Goal: Information Seeking & Learning: Learn about a topic

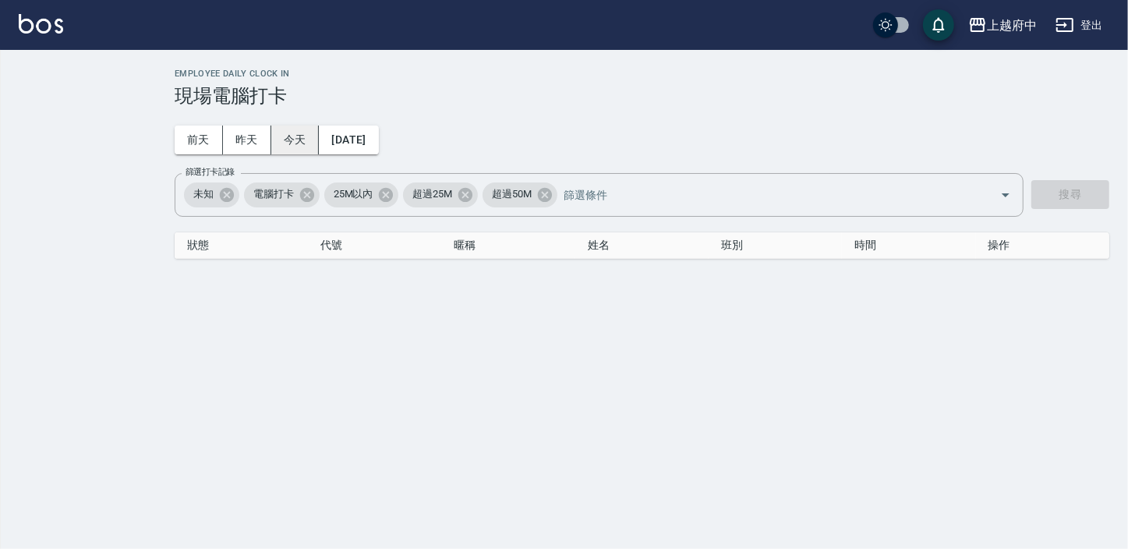
click at [282, 136] on button "今天" at bounding box center [295, 140] width 48 height 29
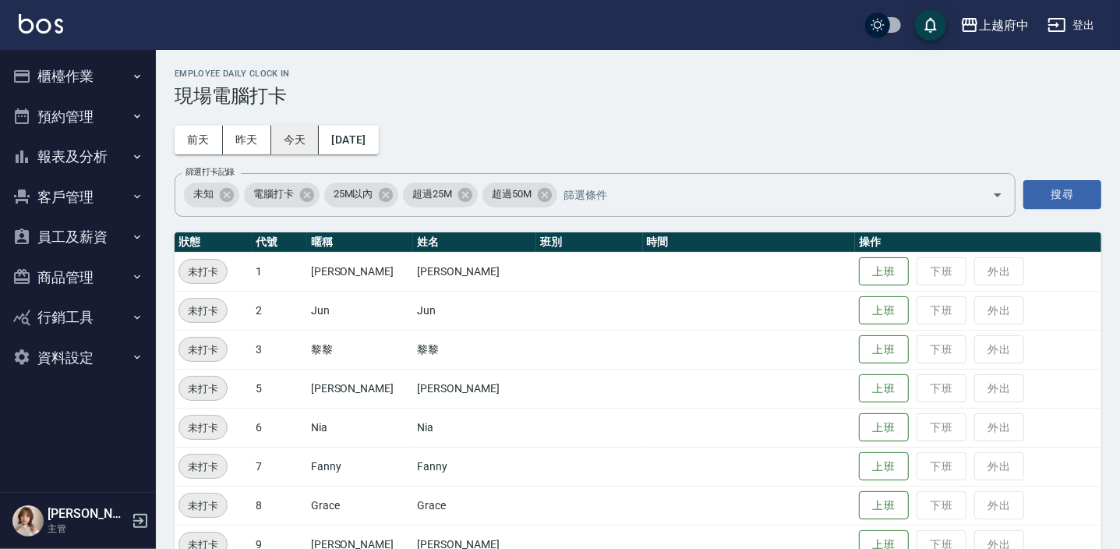
click at [282, 136] on button "今天" at bounding box center [295, 140] width 48 height 29
click at [859, 500] on button "上班" at bounding box center [884, 505] width 50 height 27
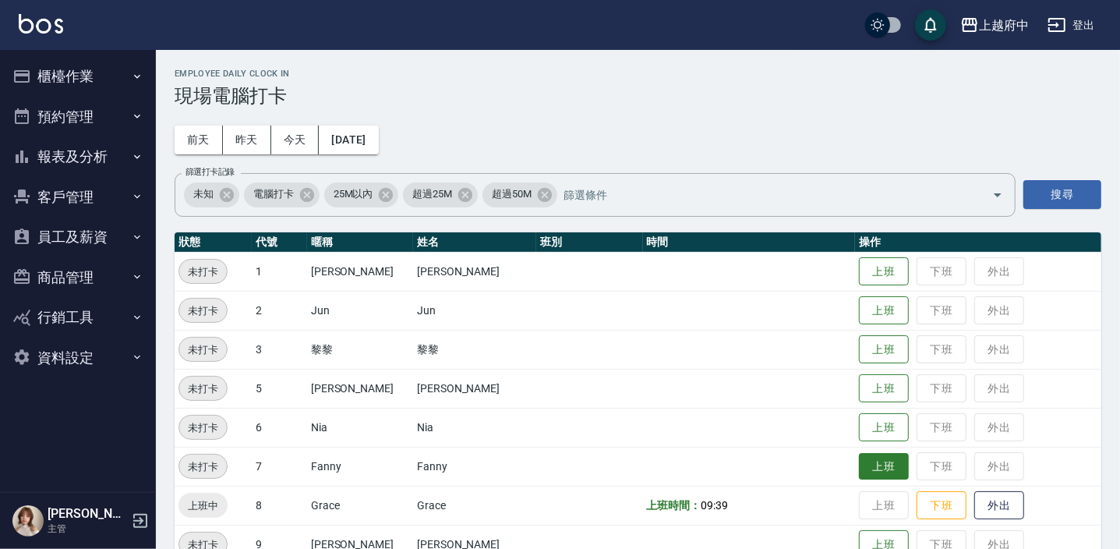
click at [859, 461] on button "上班" at bounding box center [884, 466] width 50 height 27
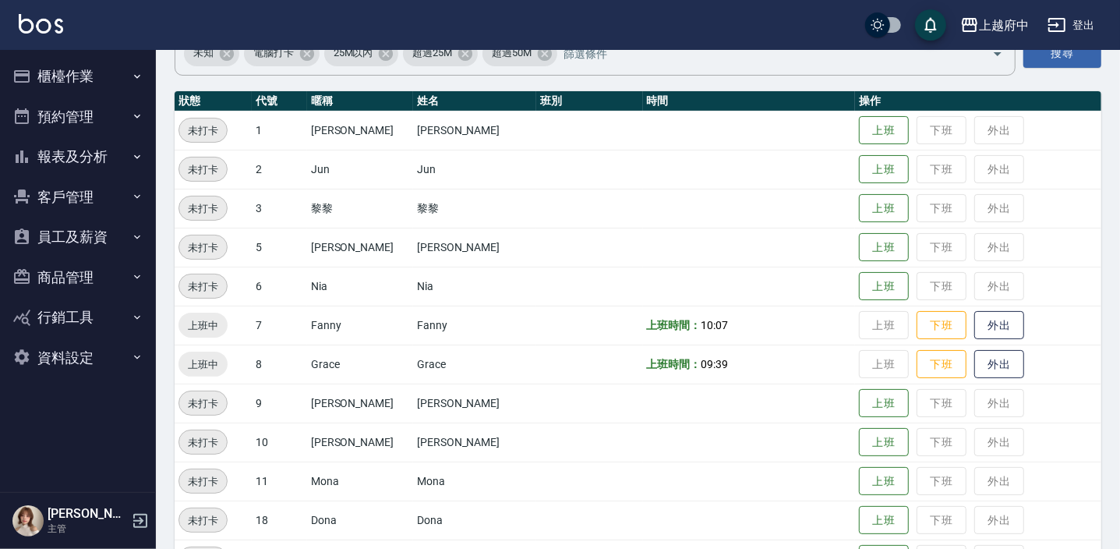
scroll to position [425, 0]
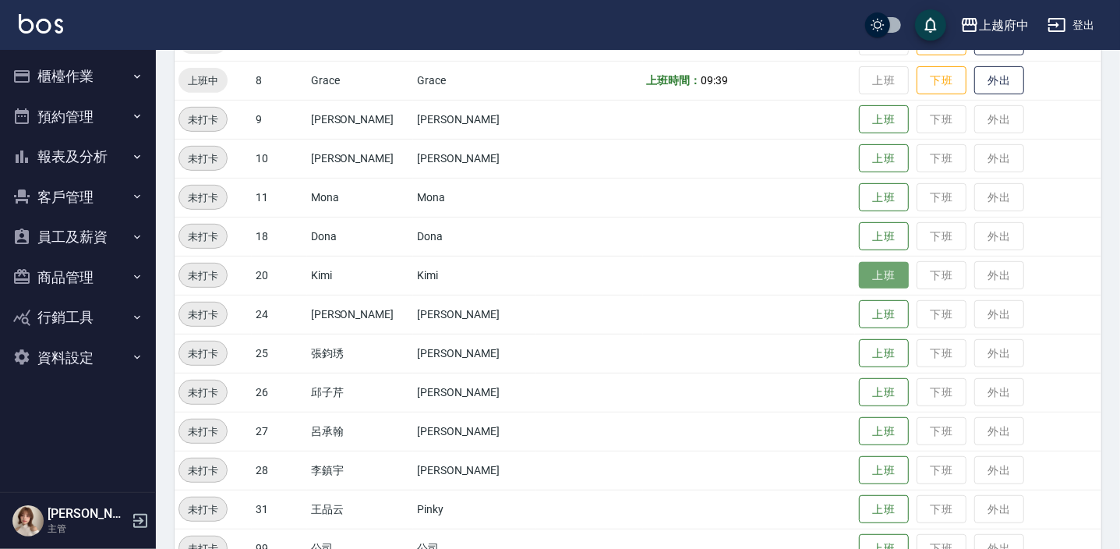
click at [859, 272] on button "上班" at bounding box center [884, 275] width 50 height 27
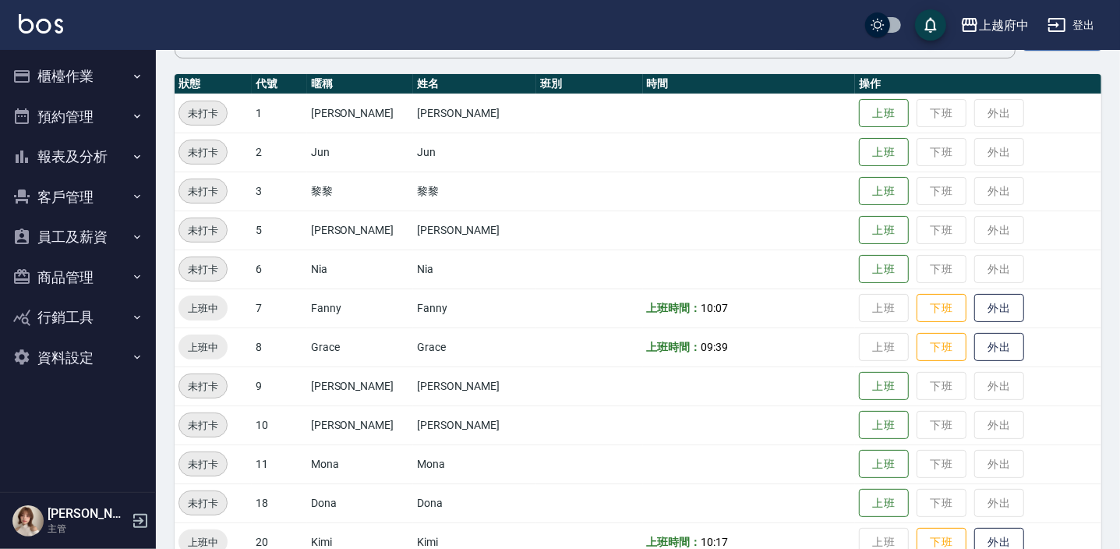
scroll to position [141, 0]
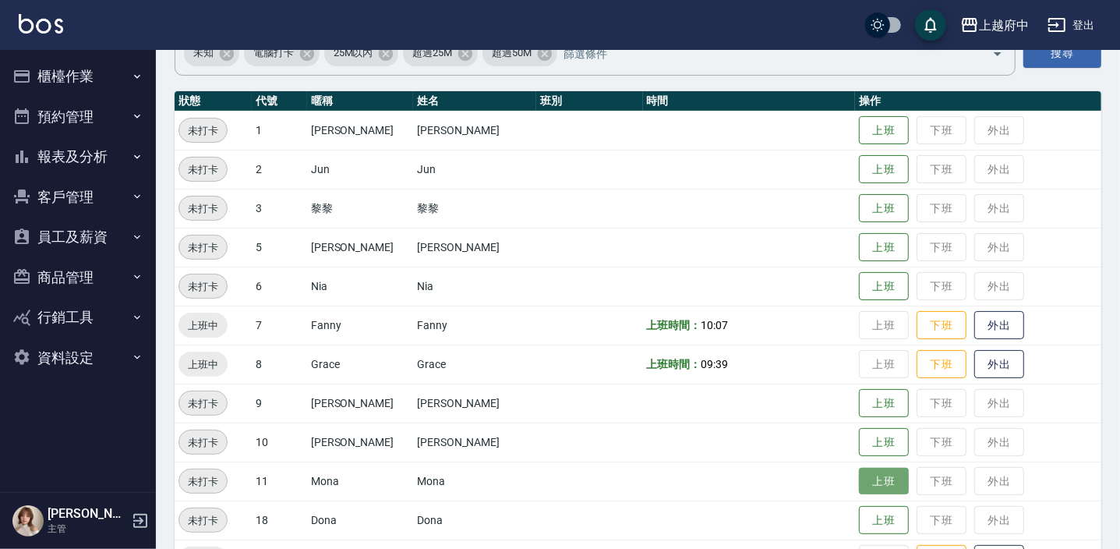
click at [876, 486] on button "上班" at bounding box center [884, 481] width 50 height 27
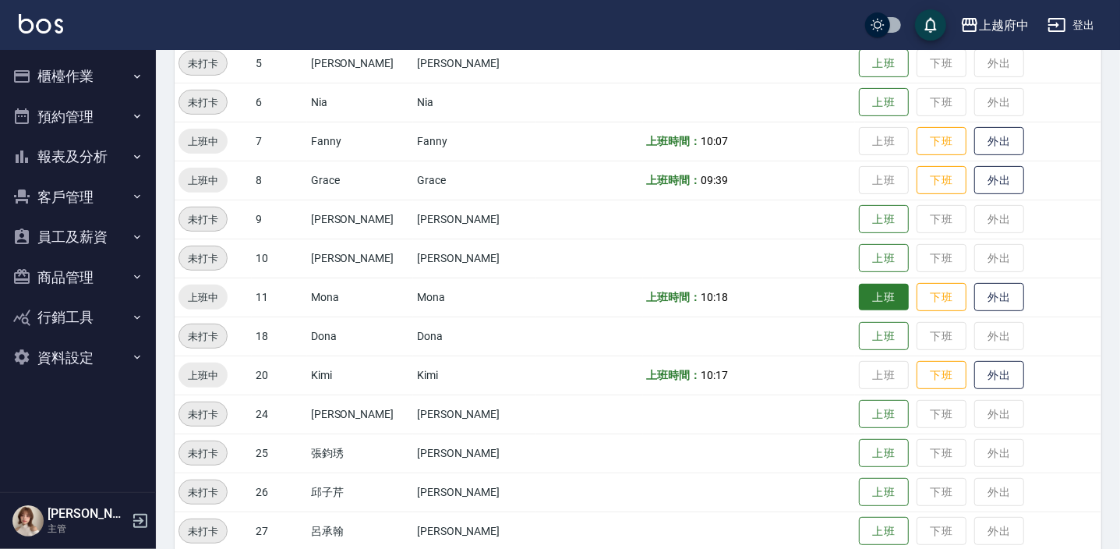
scroll to position [327, 0]
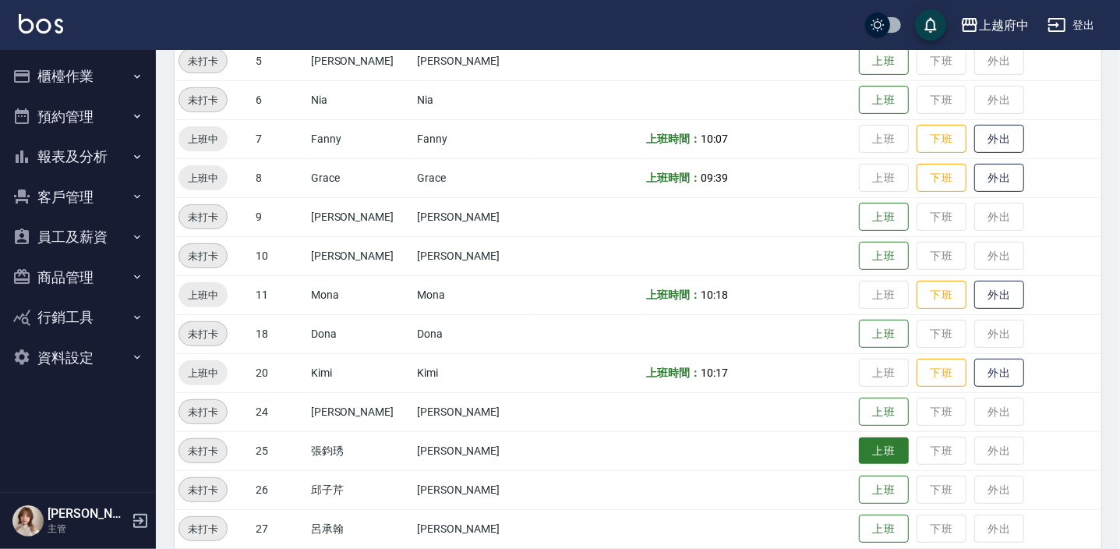
click at [879, 457] on button "上班" at bounding box center [884, 450] width 50 height 27
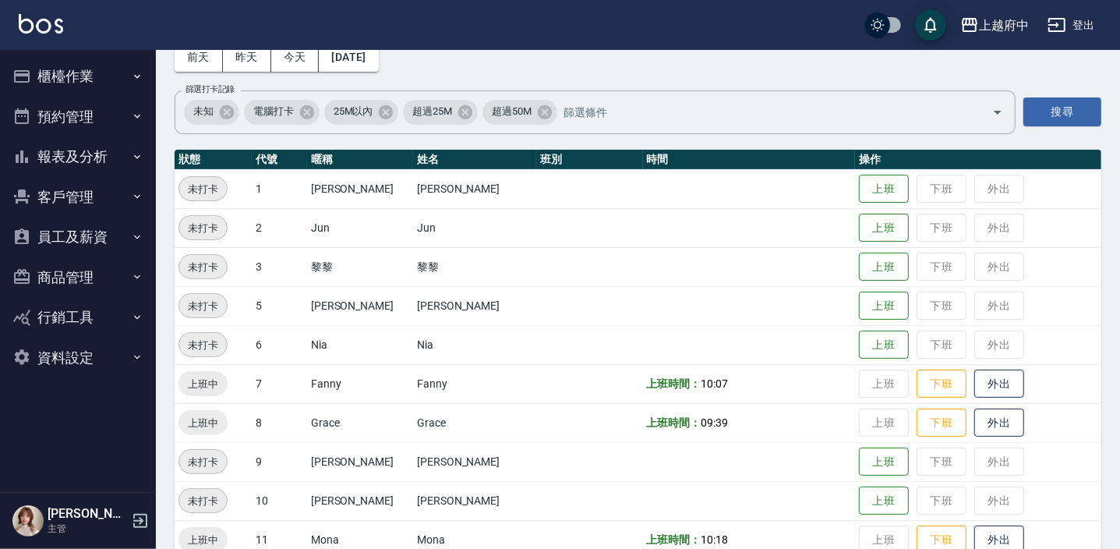
scroll to position [80, 0]
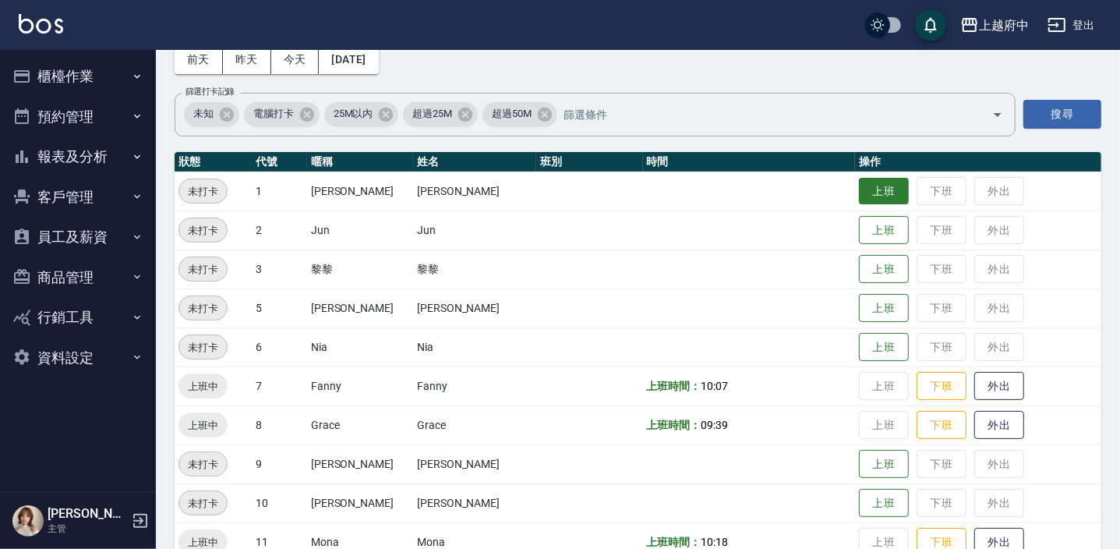
click at [868, 189] on button "上班" at bounding box center [884, 191] width 50 height 27
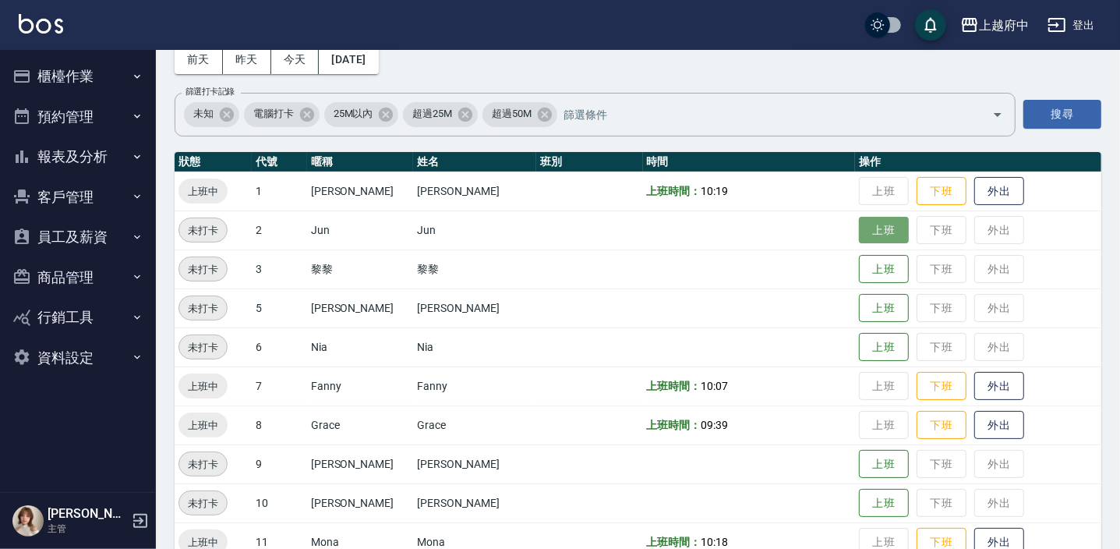
click at [869, 228] on button "上班" at bounding box center [884, 230] width 50 height 27
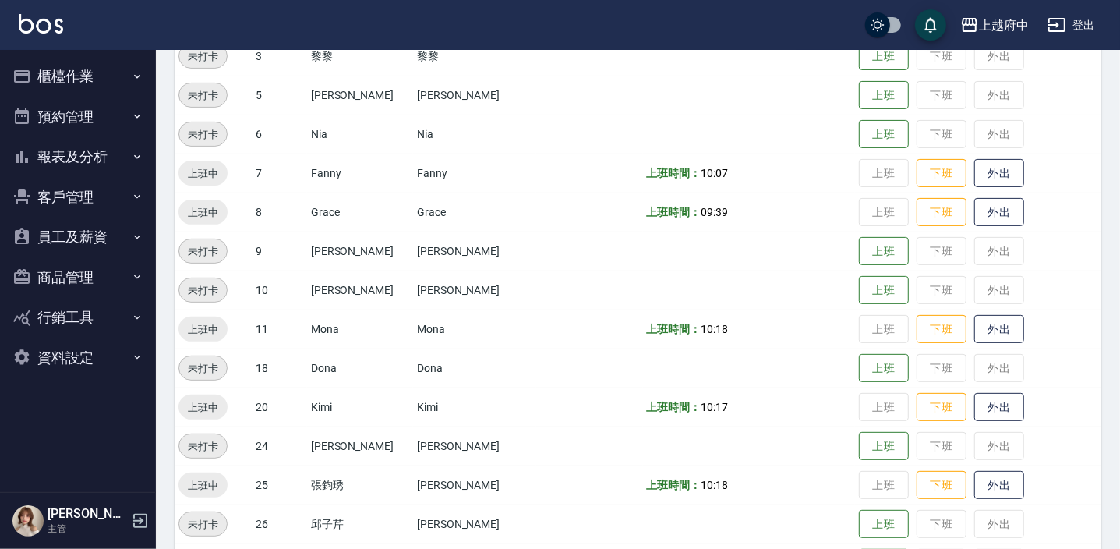
scroll to position [364, 0]
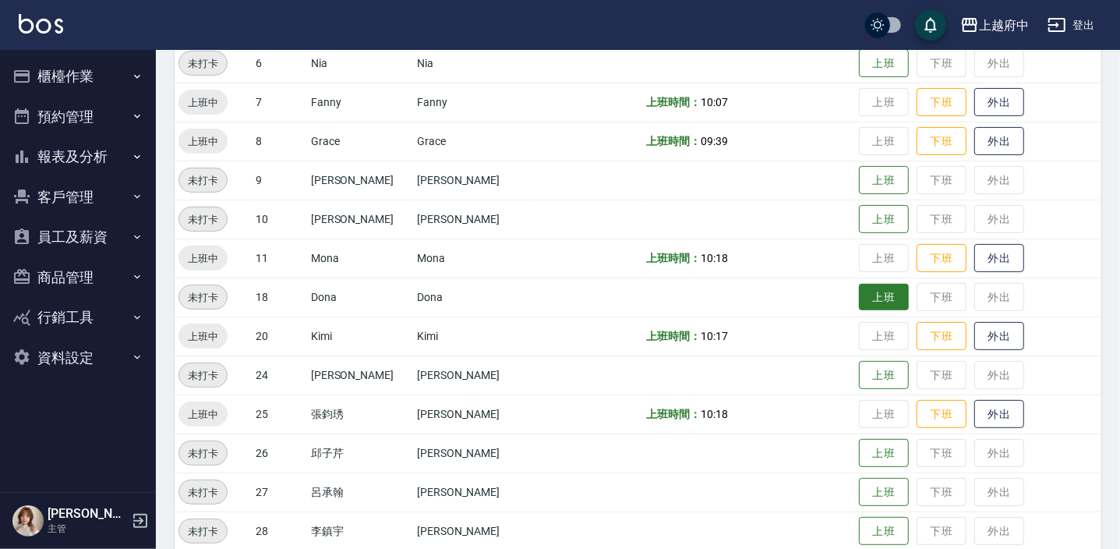
click at [868, 295] on button "上班" at bounding box center [884, 297] width 50 height 27
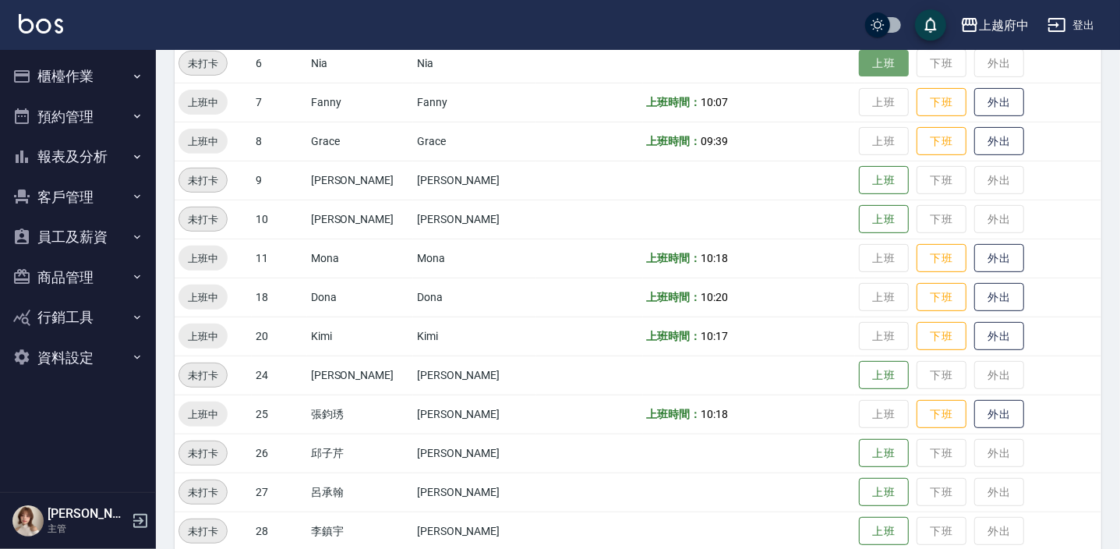
click at [867, 65] on button "上班" at bounding box center [884, 63] width 50 height 27
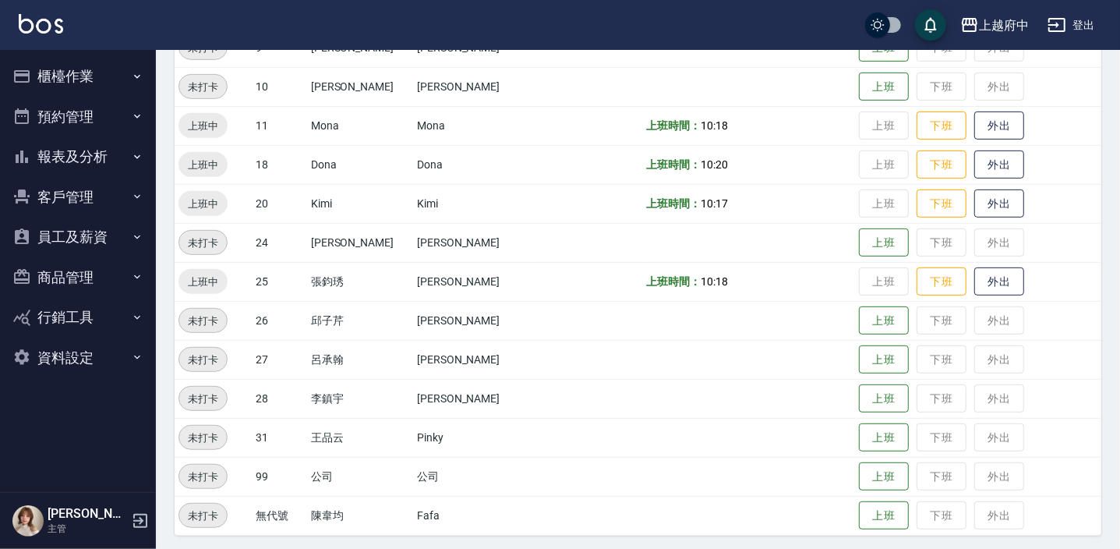
scroll to position [501, 0]
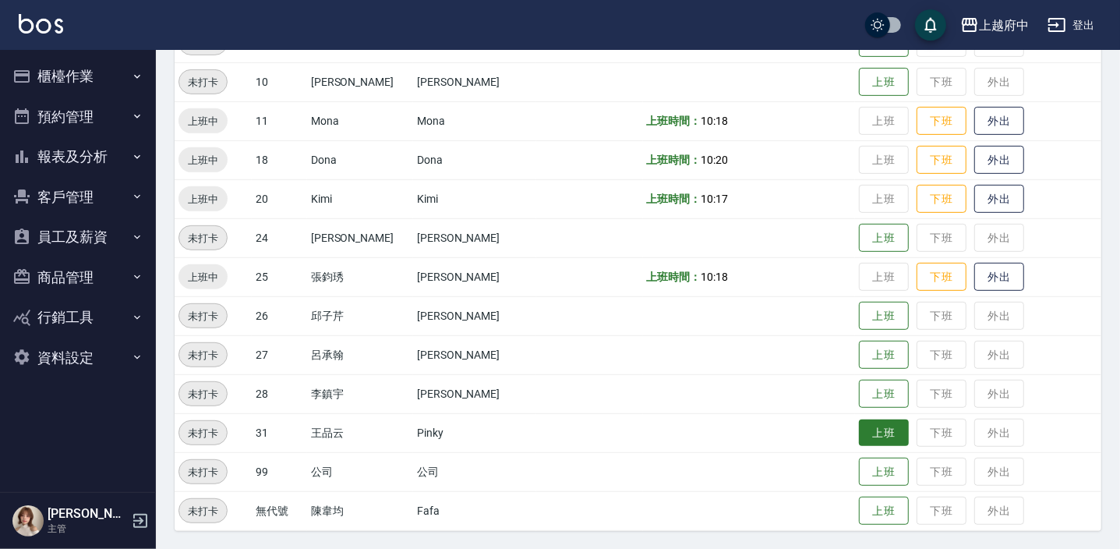
click at [866, 432] on button "上班" at bounding box center [884, 432] width 50 height 27
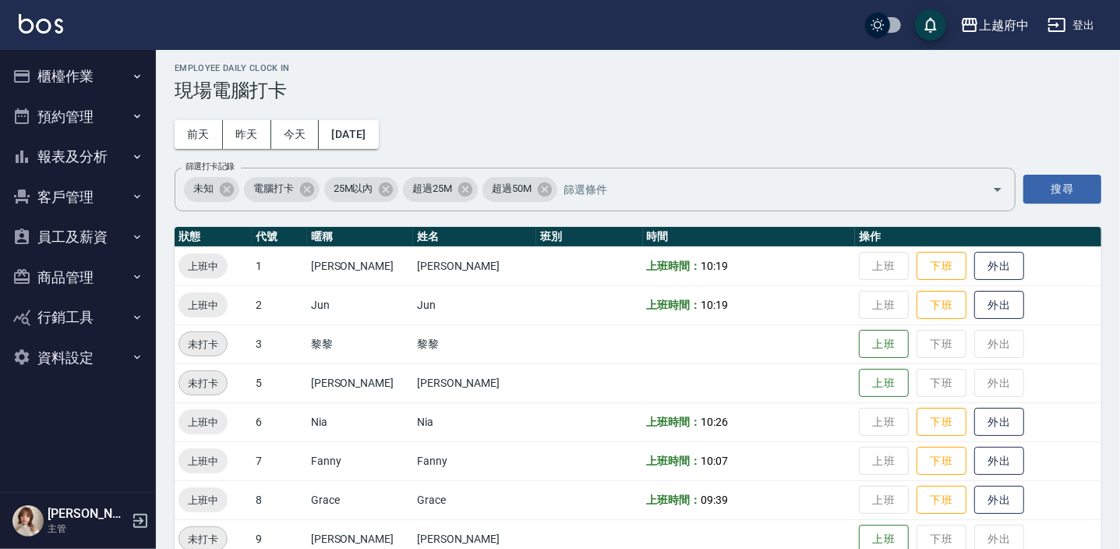
scroll to position [0, 0]
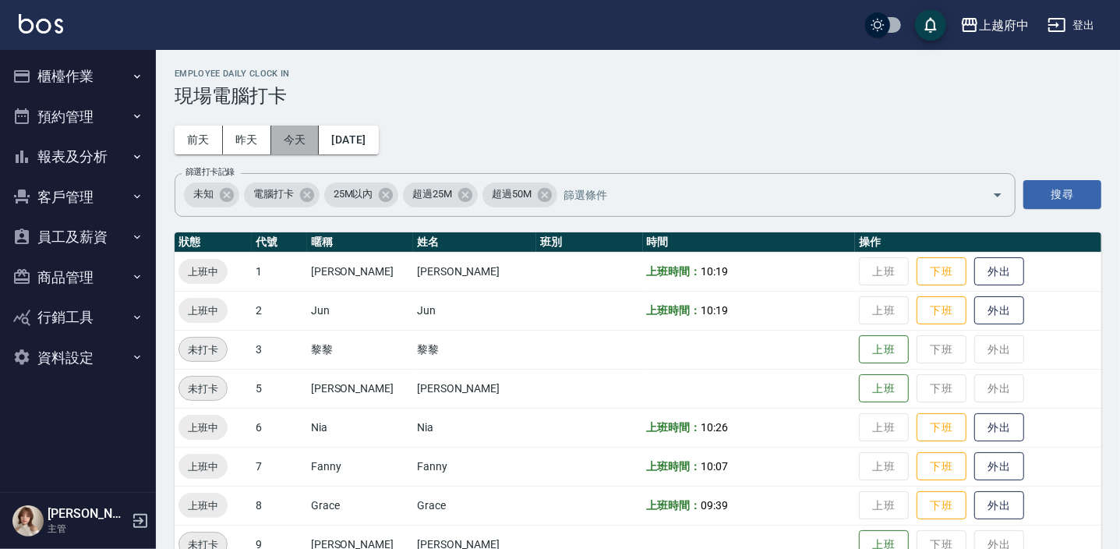
click at [293, 145] on button "今天" at bounding box center [295, 140] width 48 height 29
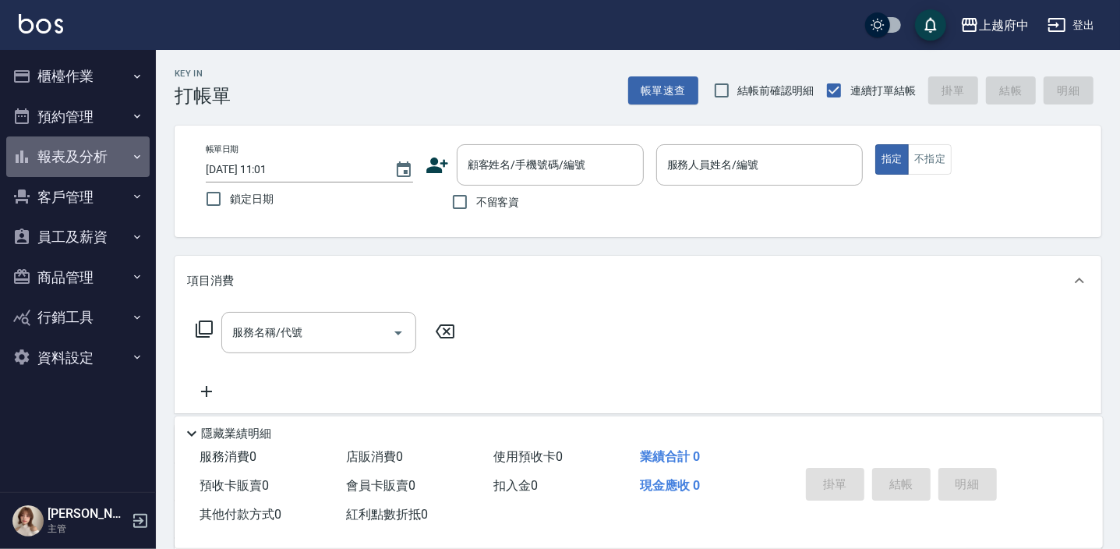
click at [99, 154] on button "報表及分析" at bounding box center [77, 156] width 143 height 41
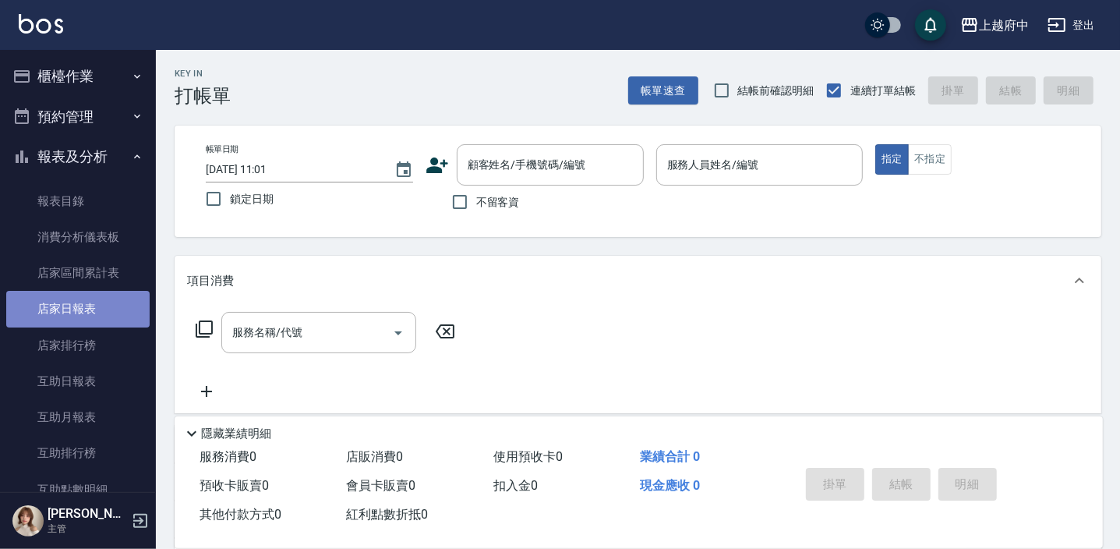
click at [103, 323] on link "店家日報表" at bounding box center [77, 309] width 143 height 36
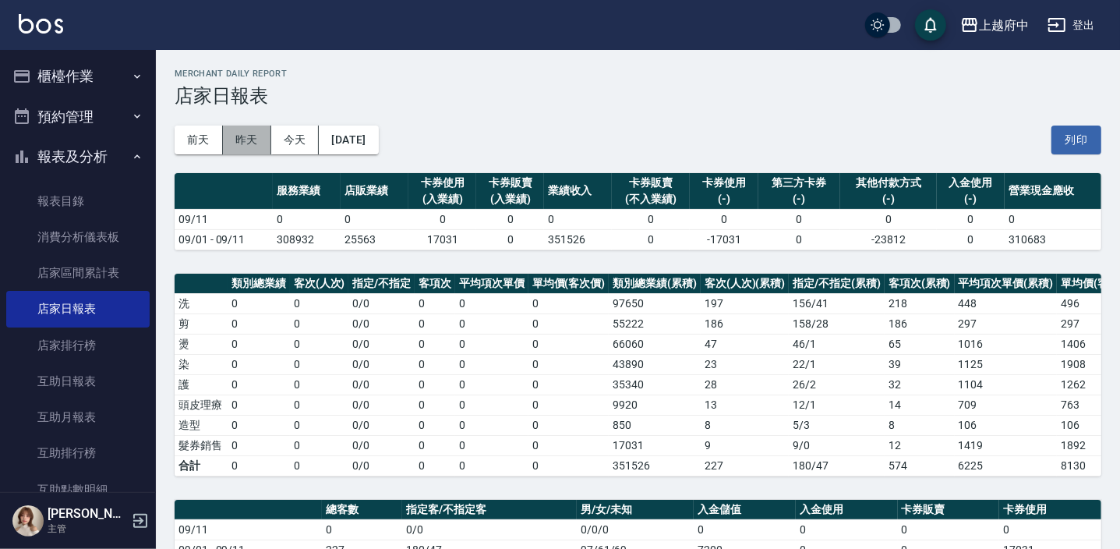
click at [243, 137] on button "昨天" at bounding box center [247, 140] width 48 height 29
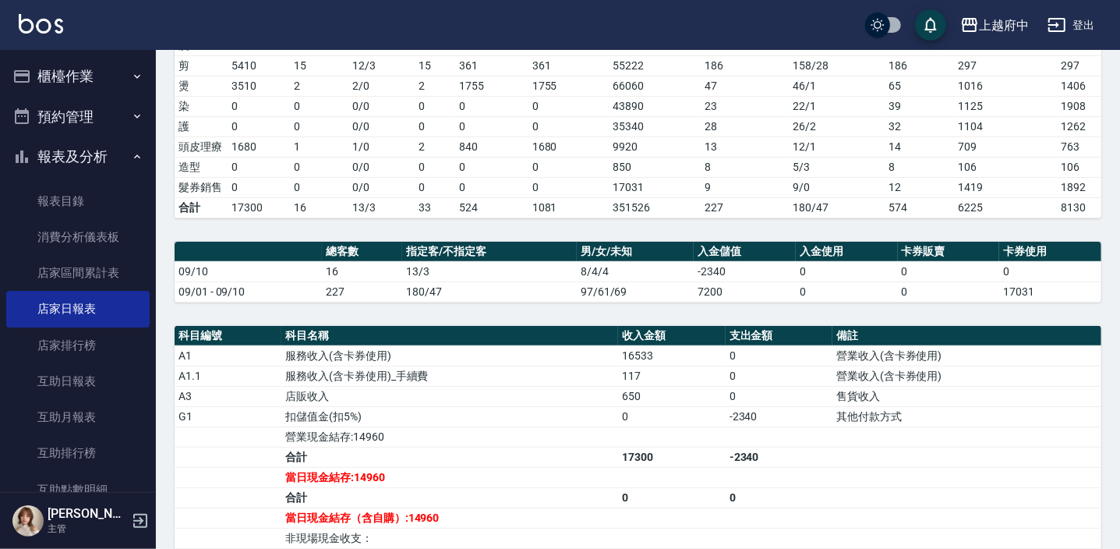
scroll to position [425, 0]
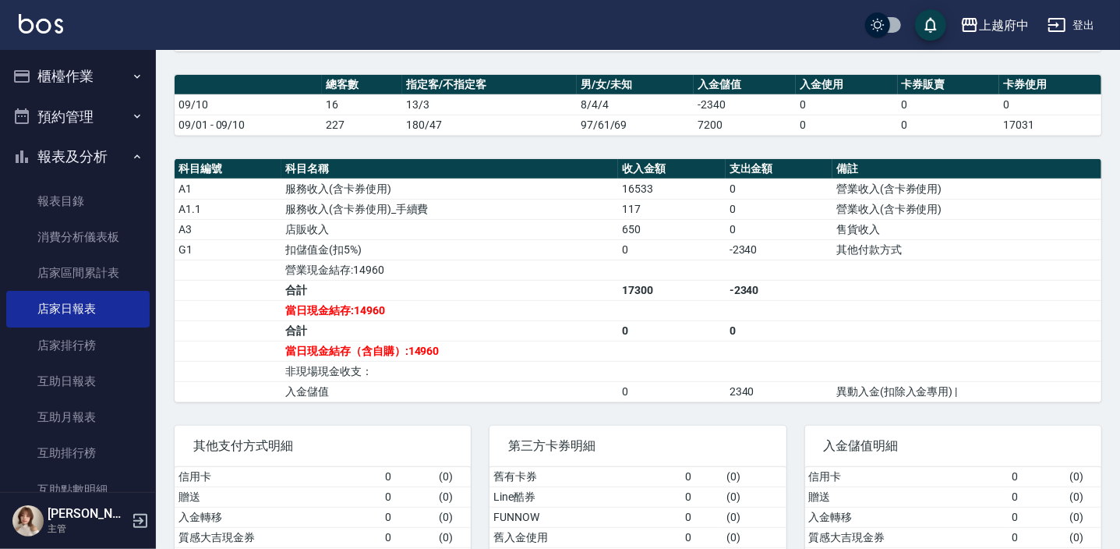
click at [72, 164] on button "報表及分析" at bounding box center [77, 156] width 143 height 41
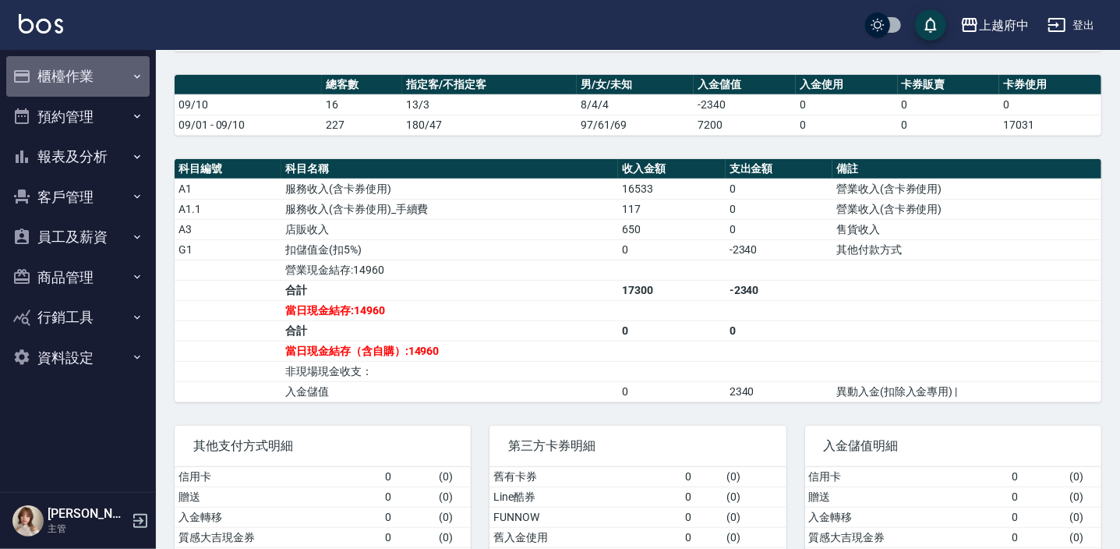
click at [85, 85] on button "櫃檯作業" at bounding box center [77, 76] width 143 height 41
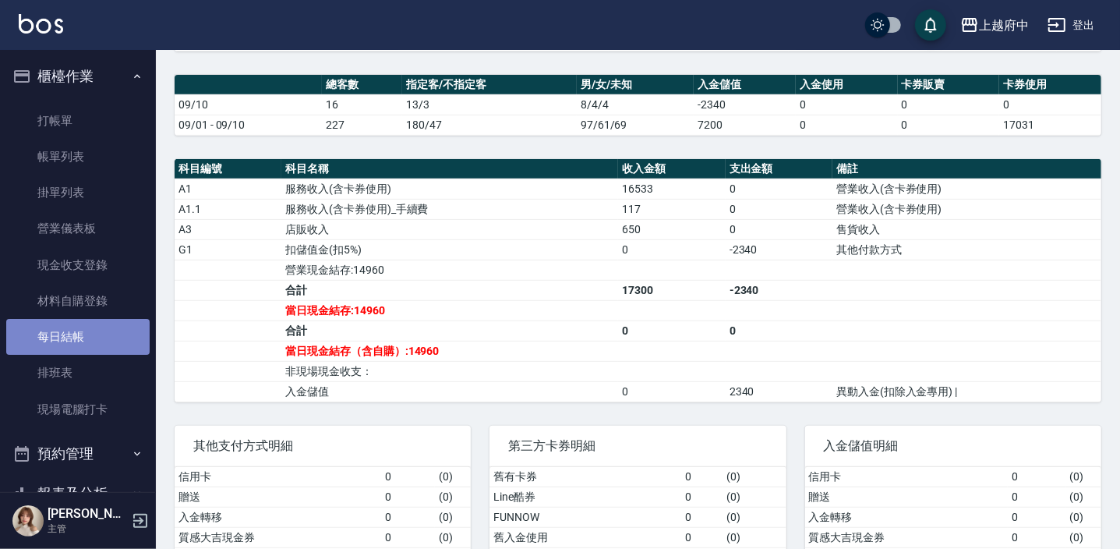
click at [88, 330] on link "每日結帳" at bounding box center [77, 337] width 143 height 36
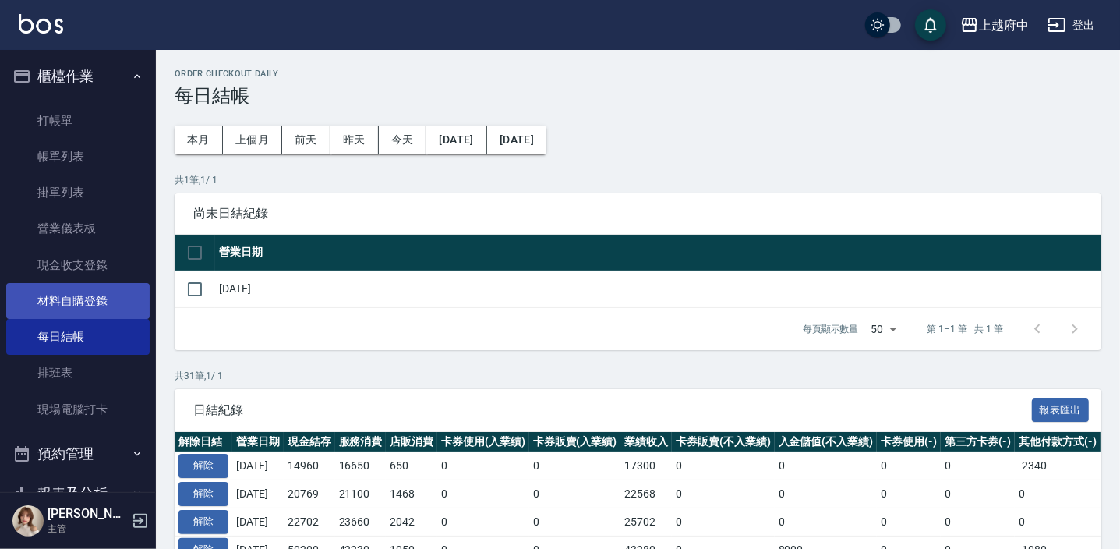
scroll to position [141, 0]
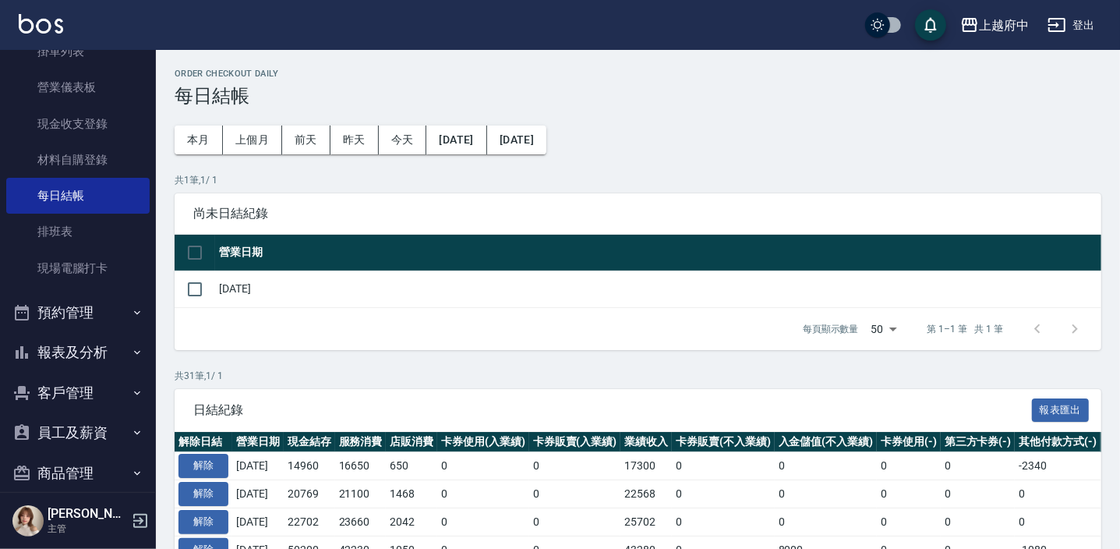
click at [89, 355] on button "報表及分析" at bounding box center [77, 352] width 143 height 41
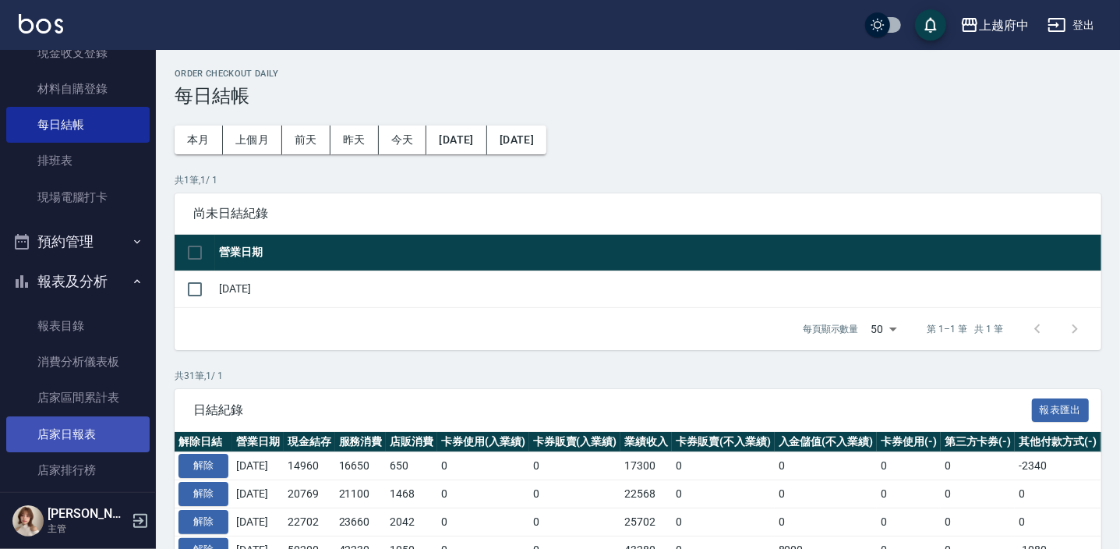
click at [109, 429] on link "店家日報表" at bounding box center [77, 434] width 143 height 36
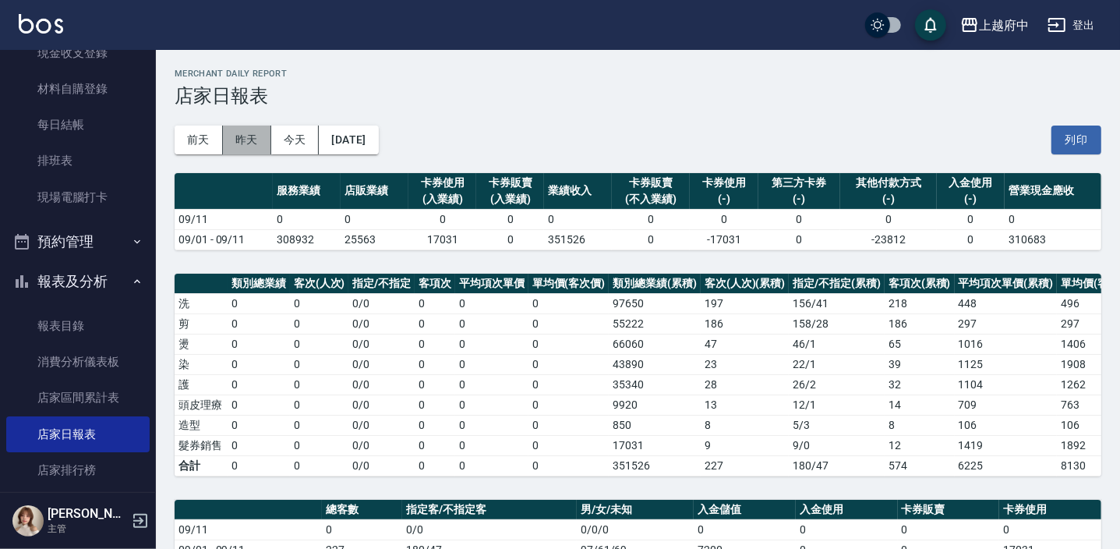
click at [246, 135] on button "昨天" at bounding box center [247, 140] width 48 height 29
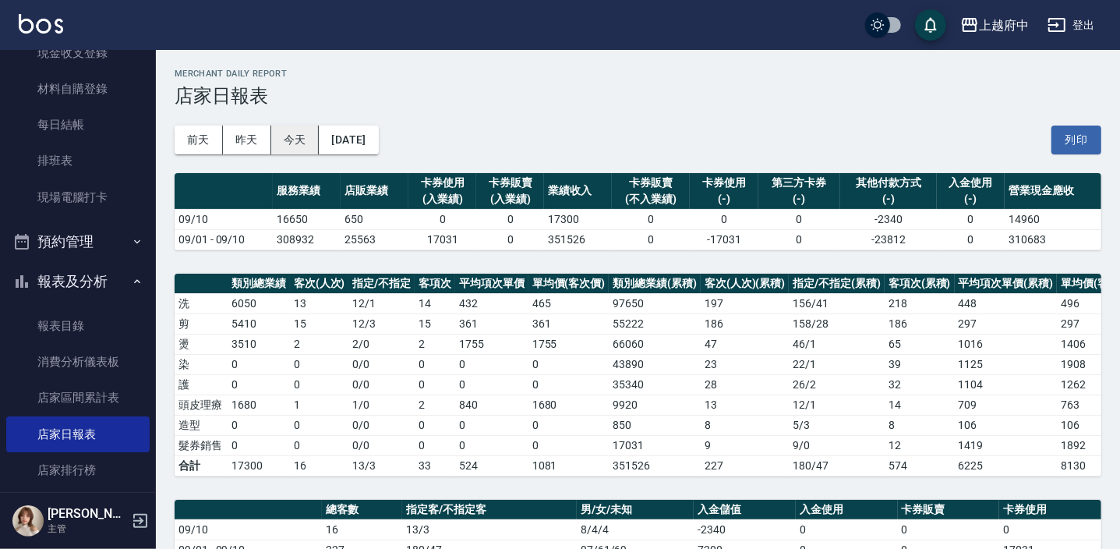
click at [286, 140] on button "今天" at bounding box center [295, 140] width 48 height 29
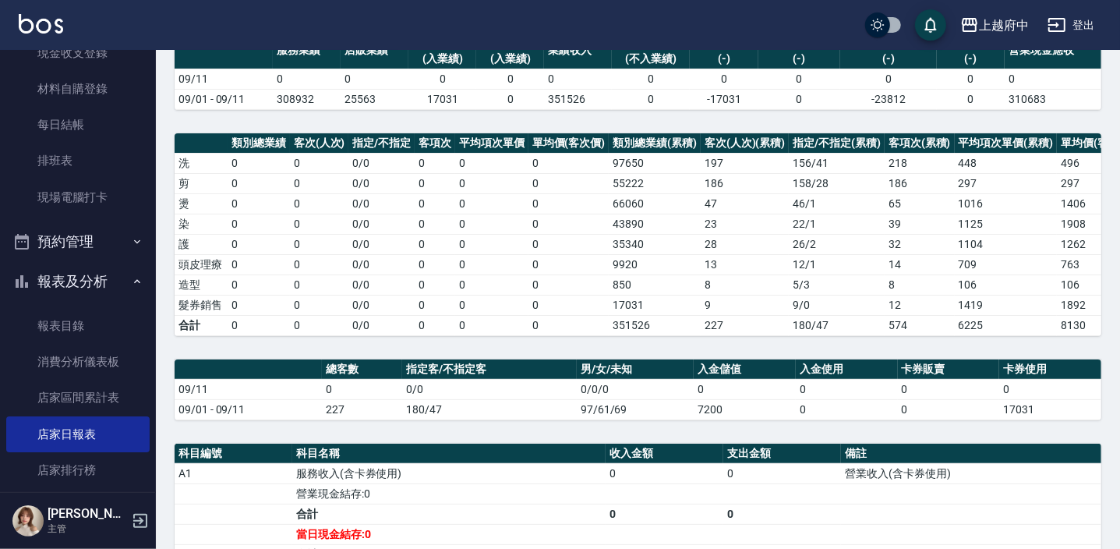
scroll to position [141, 0]
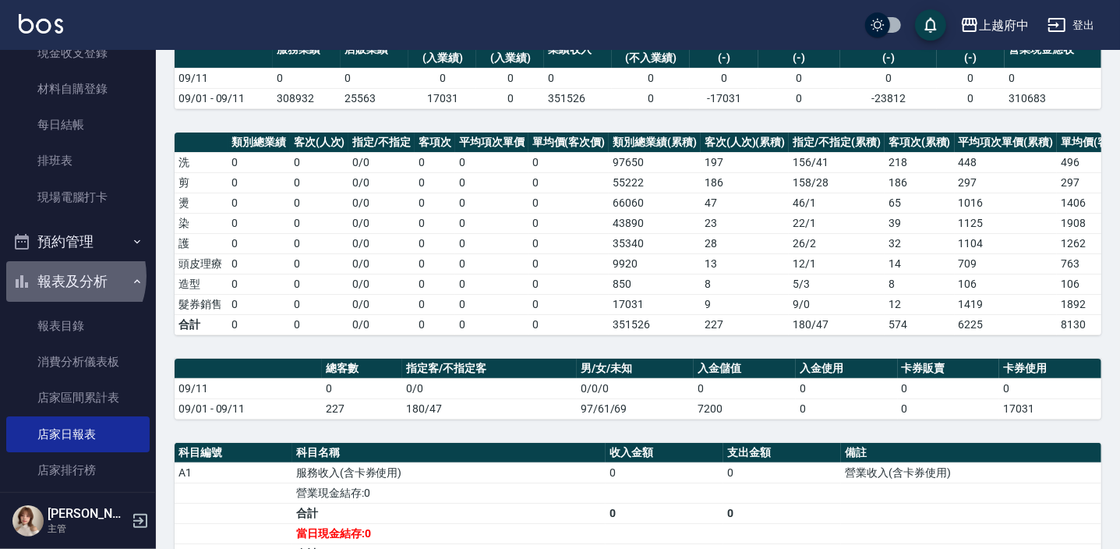
click at [62, 275] on button "報表及分析" at bounding box center [77, 281] width 143 height 41
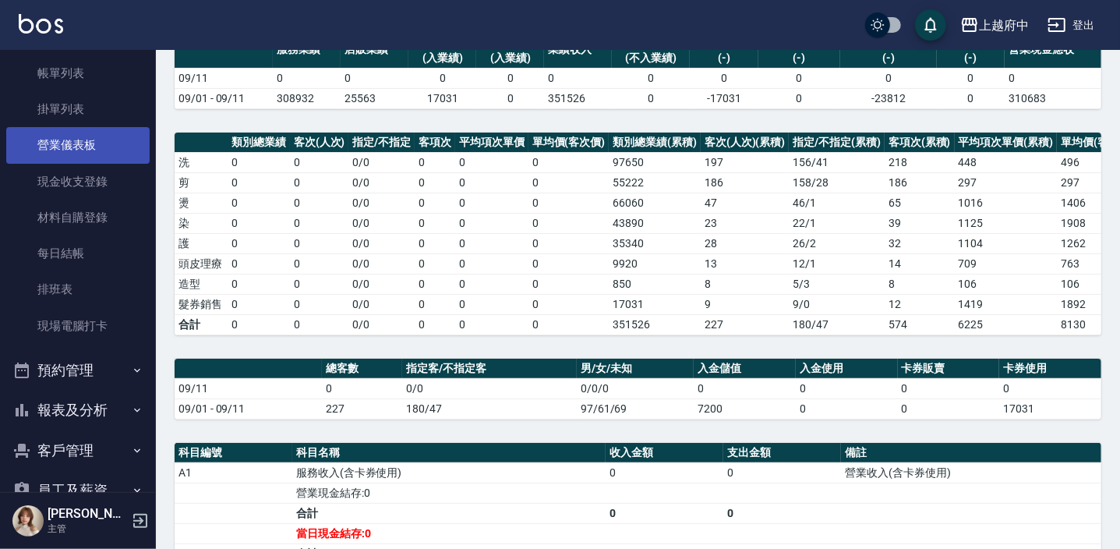
scroll to position [0, 0]
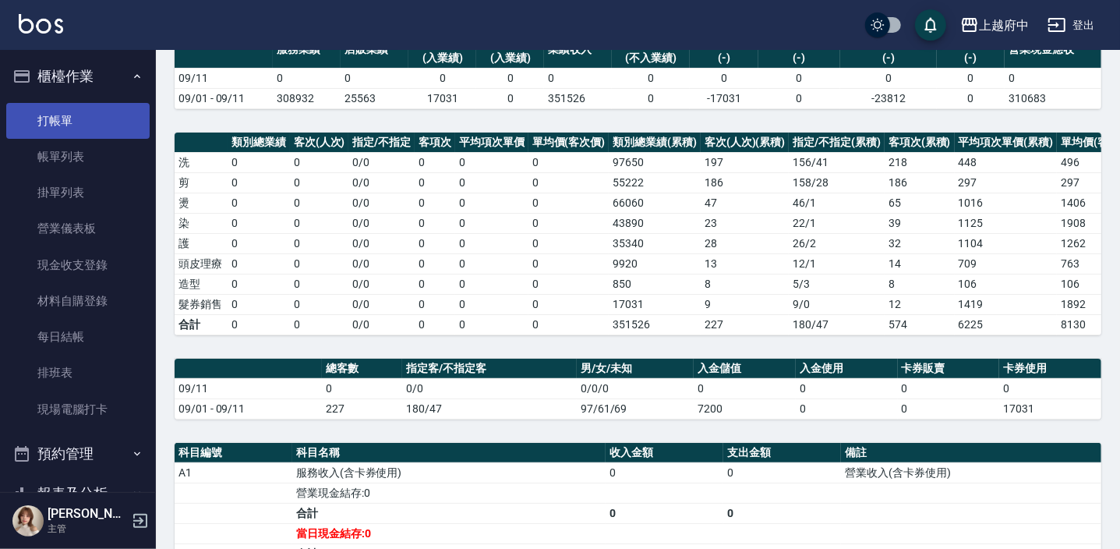
click at [66, 122] on link "打帳單" at bounding box center [77, 121] width 143 height 36
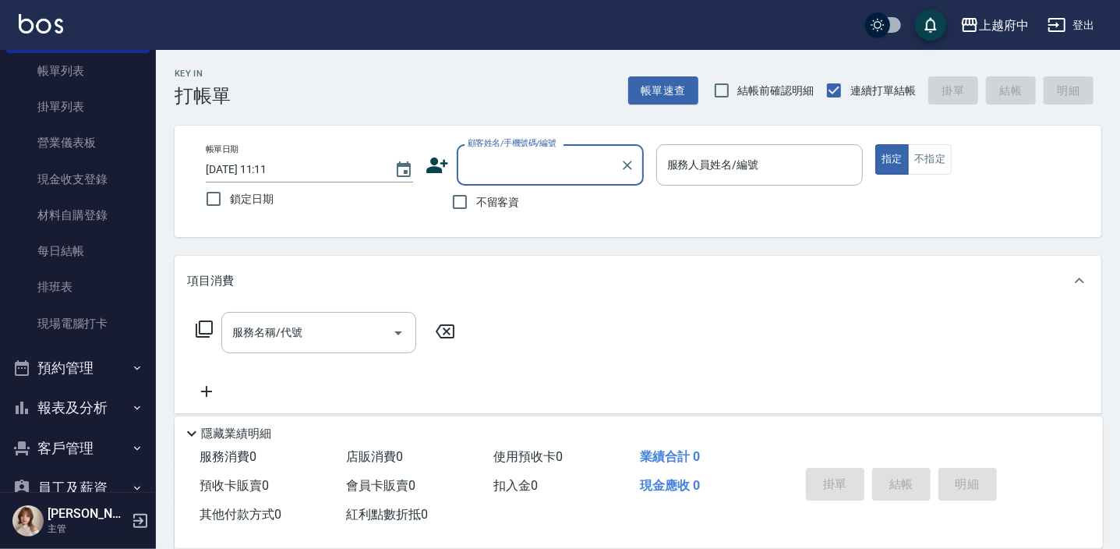
scroll to position [212, 0]
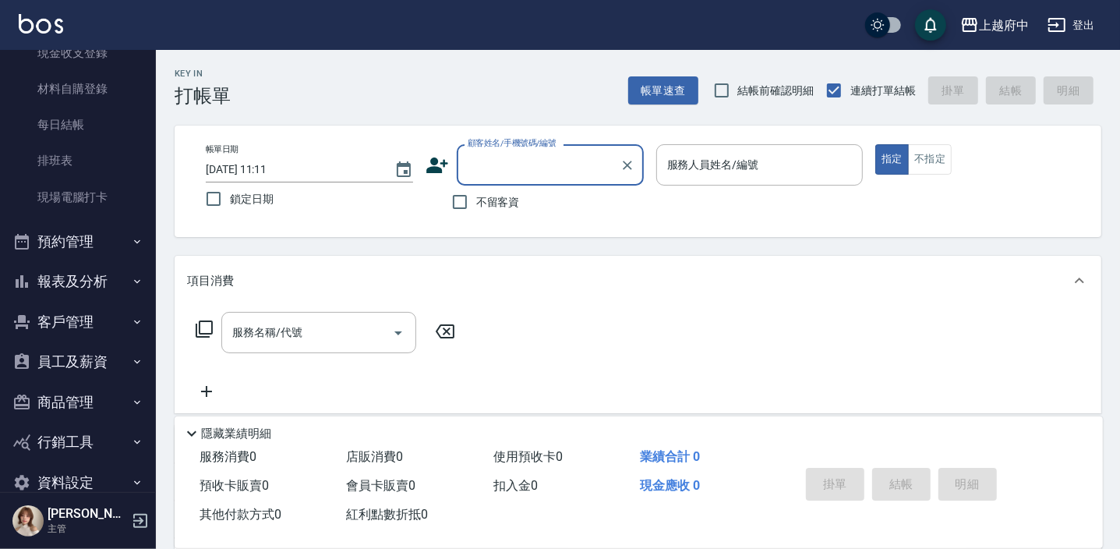
click at [96, 320] on button "客戶管理" at bounding box center [77, 322] width 143 height 41
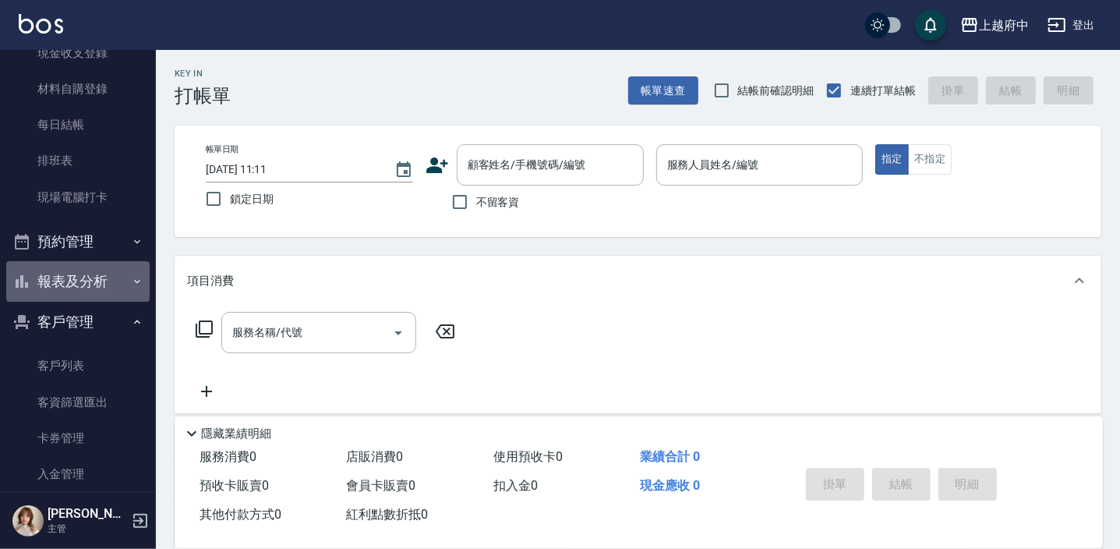
click at [115, 272] on button "報表及分析" at bounding box center [77, 281] width 143 height 41
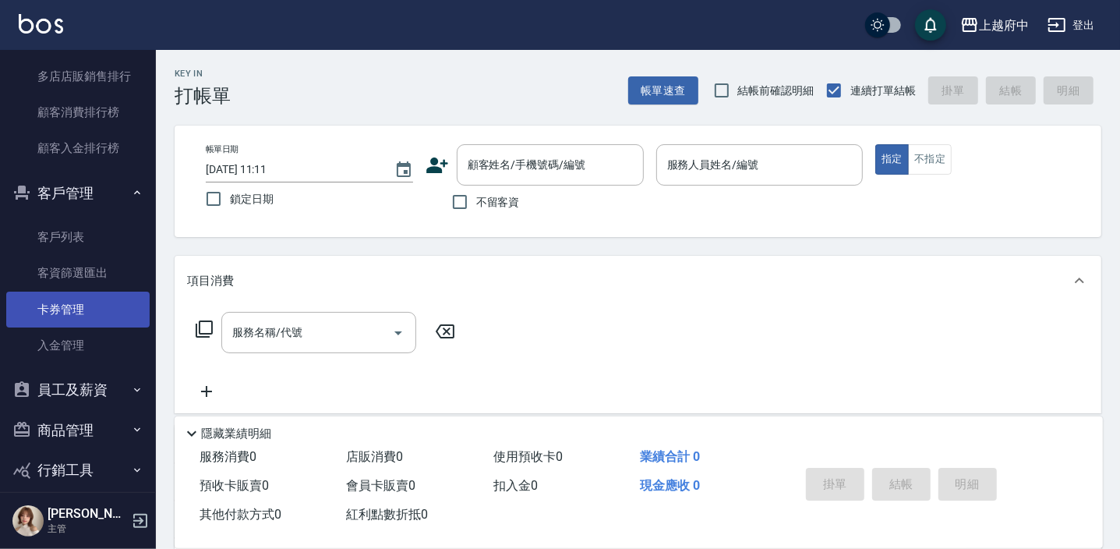
scroll to position [1960, 0]
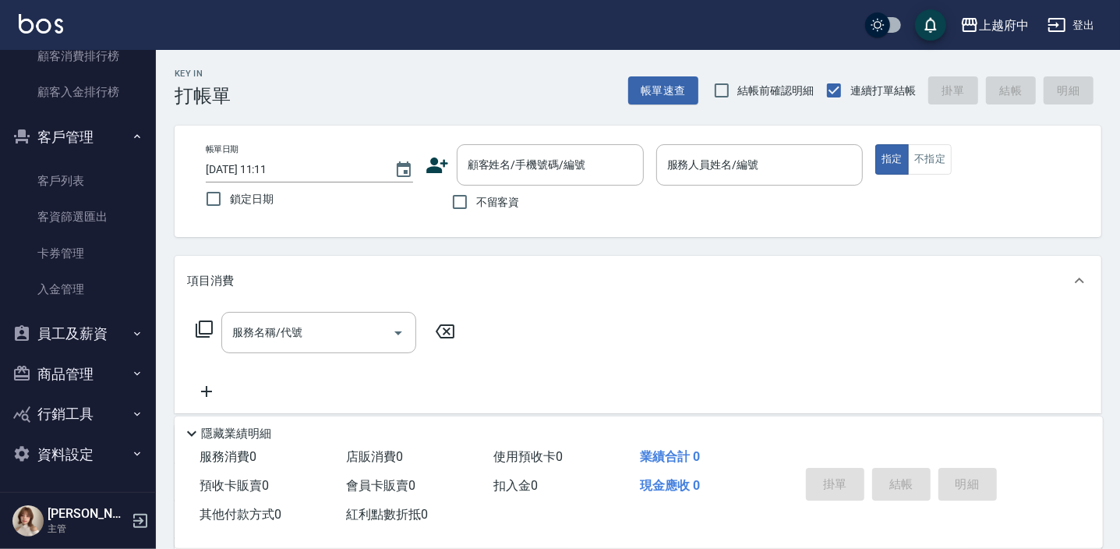
click at [122, 359] on button "商品管理" at bounding box center [77, 374] width 143 height 41
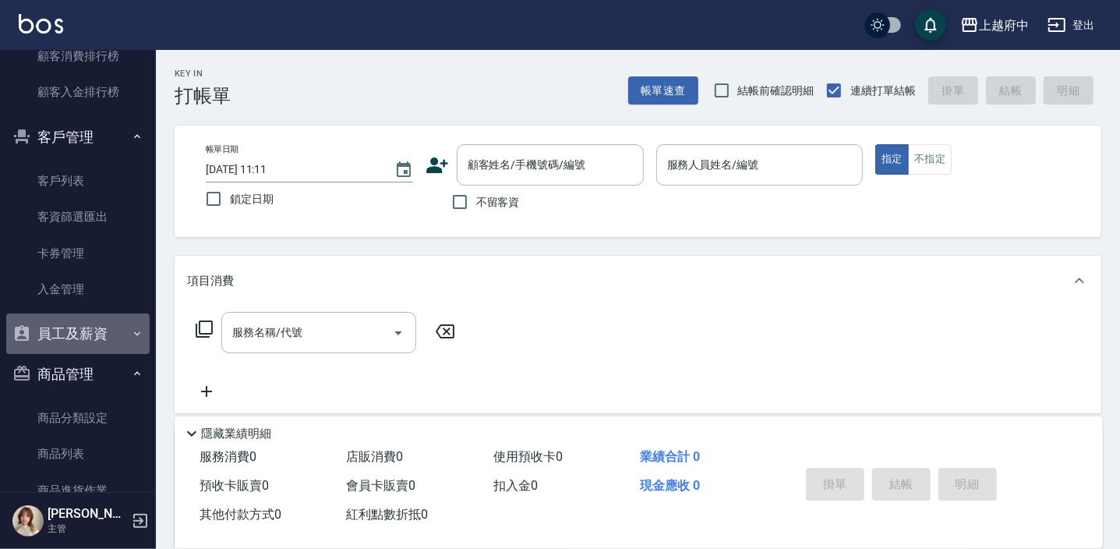
click at [120, 331] on button "員工及薪資" at bounding box center [77, 333] width 143 height 41
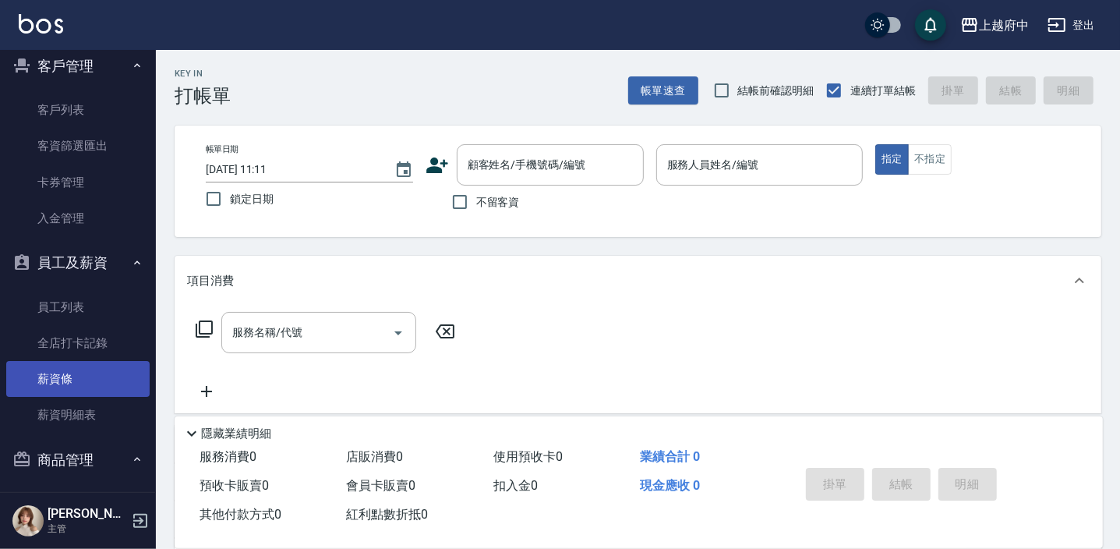
scroll to position [2027, 0]
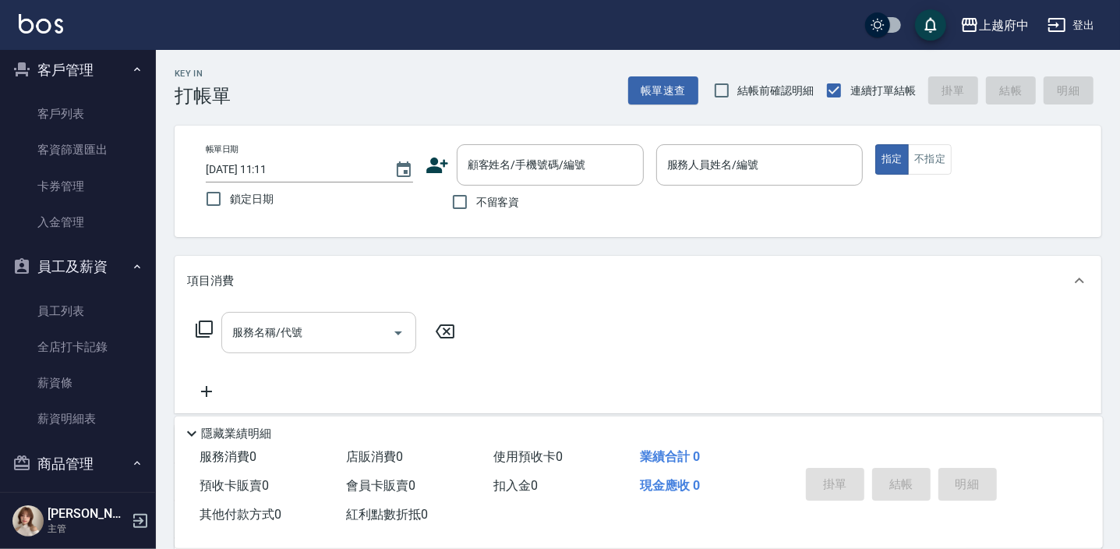
click at [274, 338] on div "服務名稱/代號 服務名稱/代號" at bounding box center [318, 332] width 195 height 41
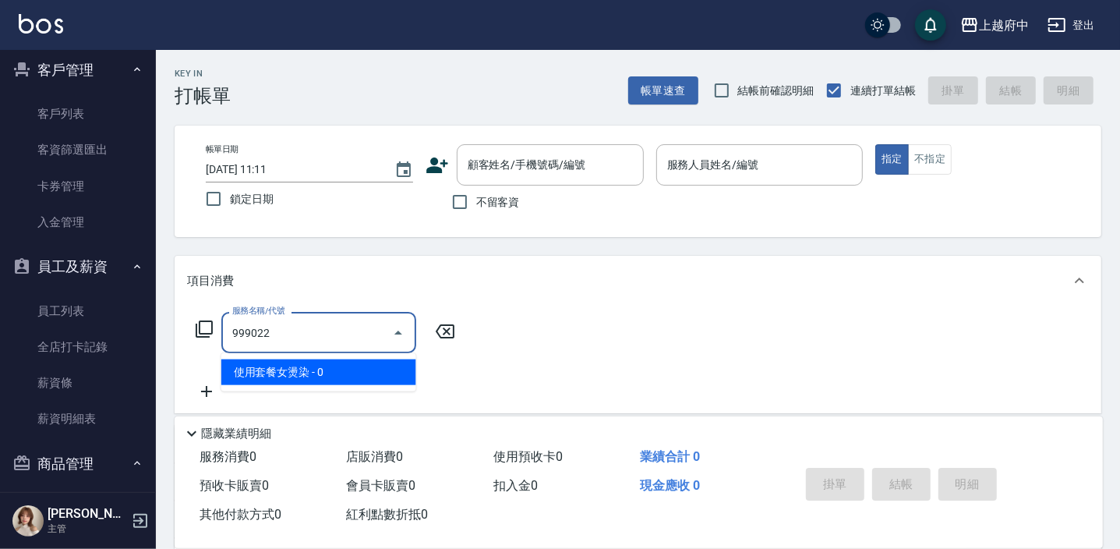
click at [257, 366] on span "使用套餐女燙染 - 0" at bounding box center [318, 372] width 195 height 26
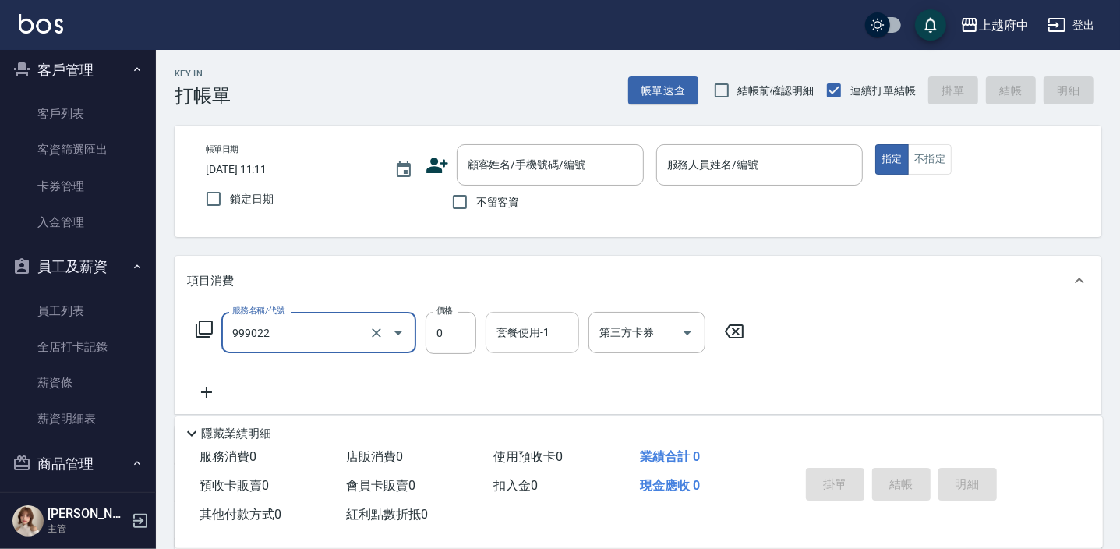
click at [540, 322] on input "套餐使用-1" at bounding box center [533, 332] width 80 height 27
type input "使用套餐女燙染(999022)"
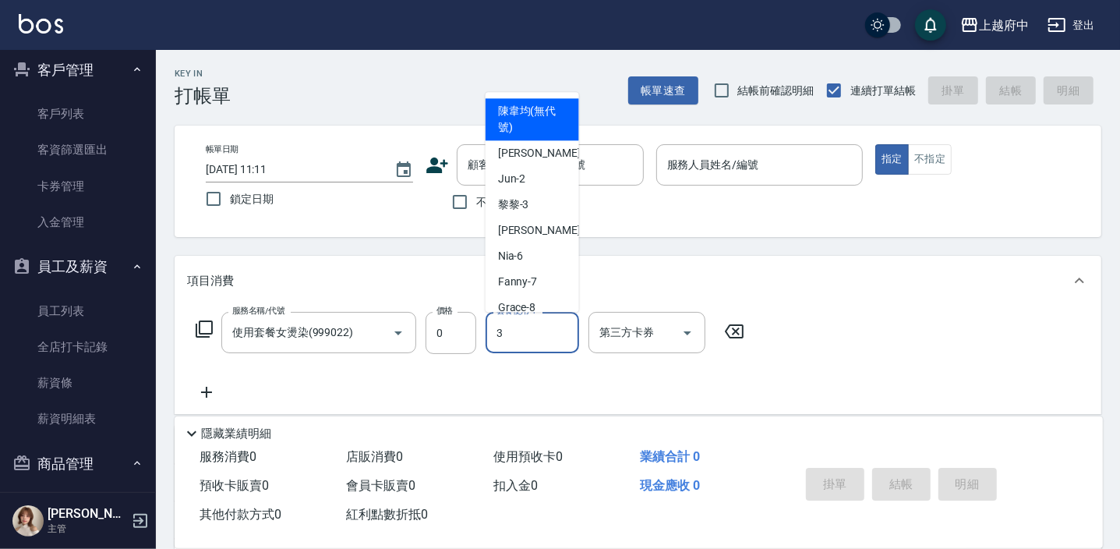
type input "黎黎-3"
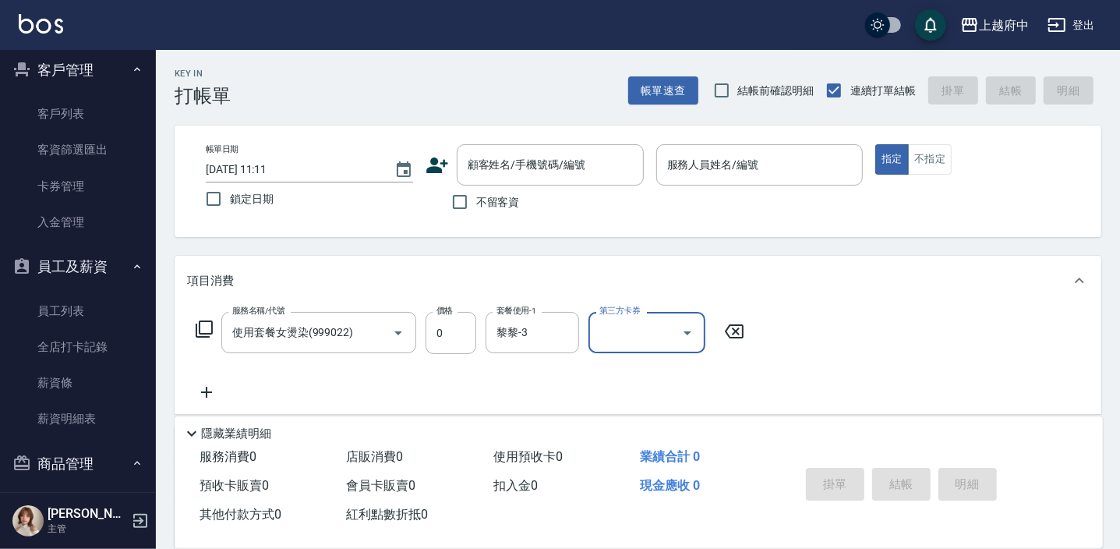
click at [78, 70] on button "客戶管理" at bounding box center [77, 70] width 143 height 41
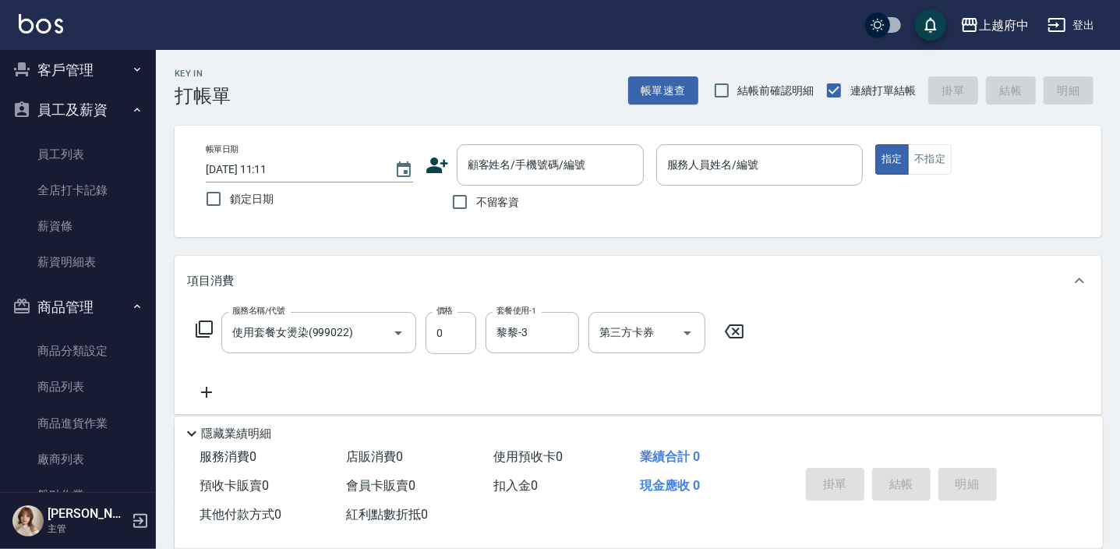
click at [87, 104] on button "員工及薪資" at bounding box center [77, 110] width 143 height 41
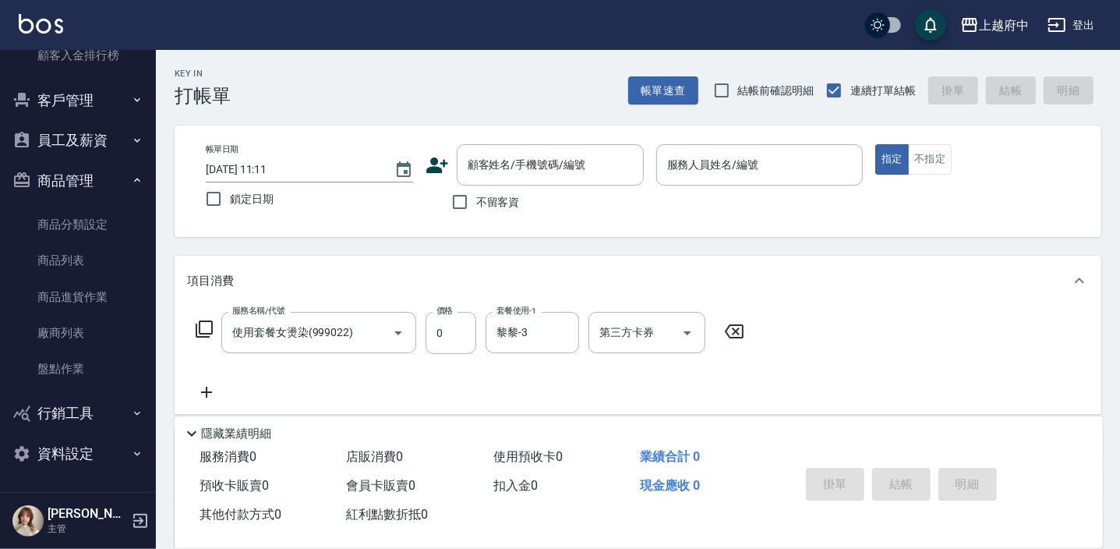
scroll to position [1996, 0]
drag, startPoint x: 62, startPoint y: 179, endPoint x: 58, endPoint y: 148, distance: 30.7
click at [60, 179] on button "商品管理" at bounding box center [77, 181] width 143 height 41
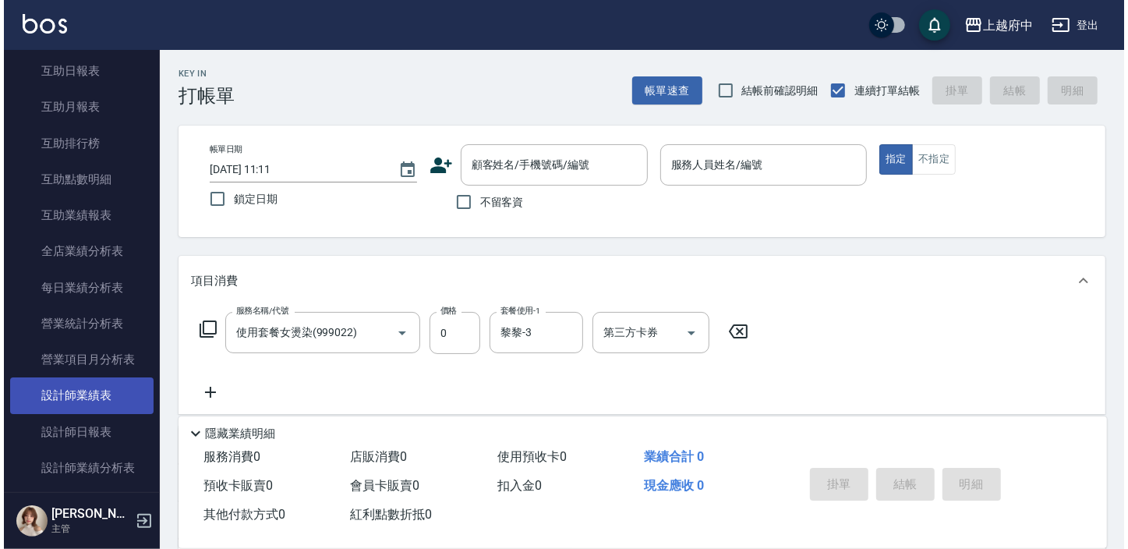
scroll to position [741, 0]
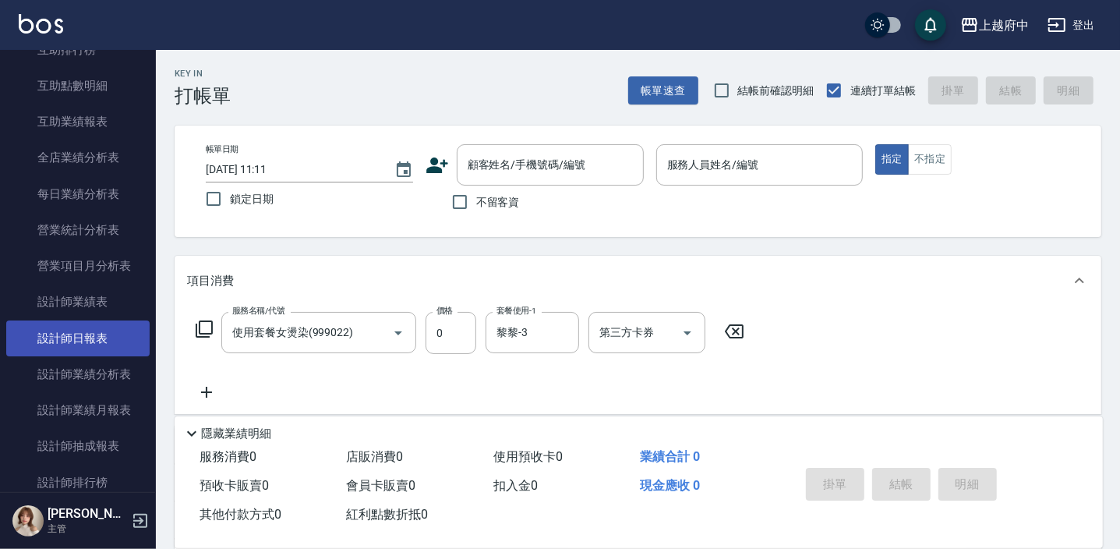
click at [93, 345] on link "設計師日報表" at bounding box center [77, 338] width 143 height 36
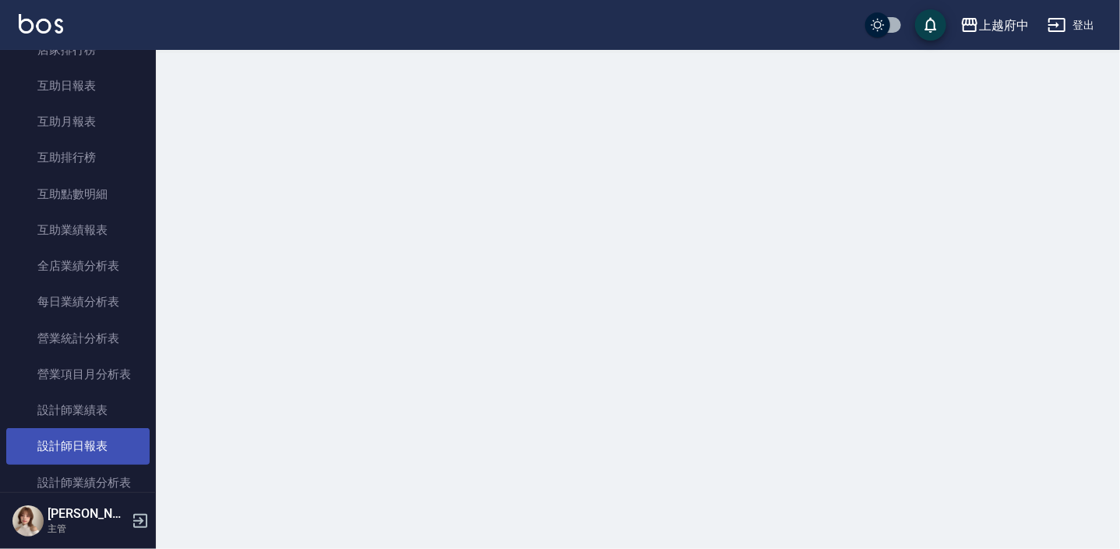
scroll to position [850, 0]
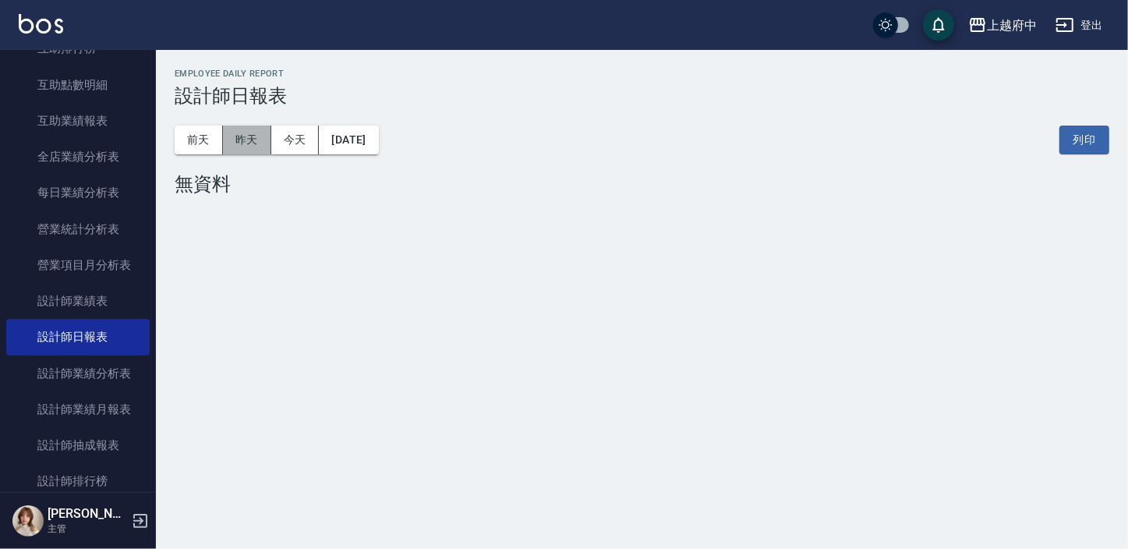
click at [240, 139] on button "昨天" at bounding box center [247, 140] width 48 height 29
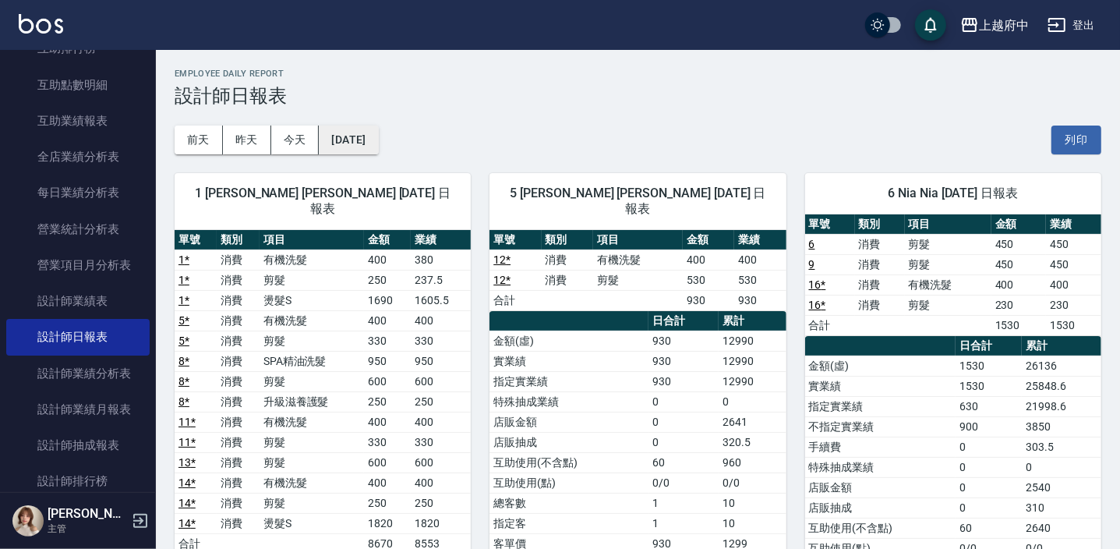
click at [343, 136] on button "2025/09/10" at bounding box center [348, 140] width 59 height 29
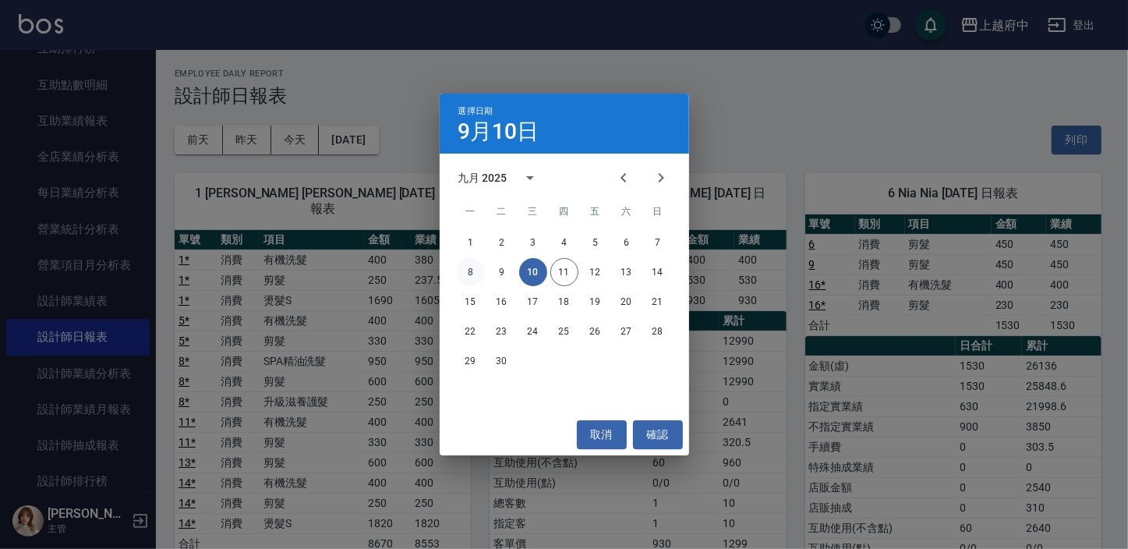
click at [471, 271] on button "8" at bounding box center [471, 272] width 28 height 28
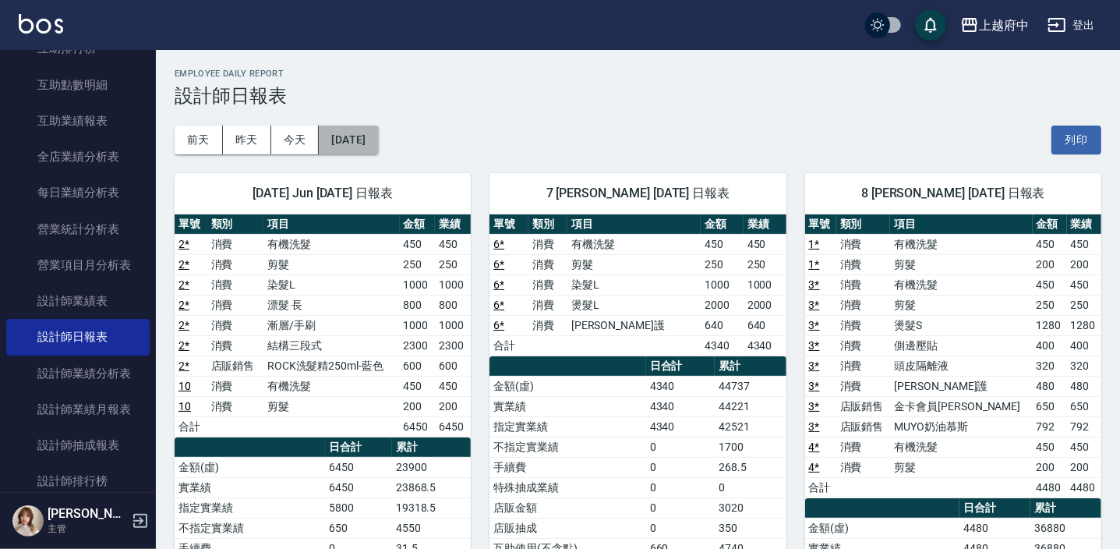
click at [338, 140] on button "2025/09/08" at bounding box center [348, 140] width 59 height 29
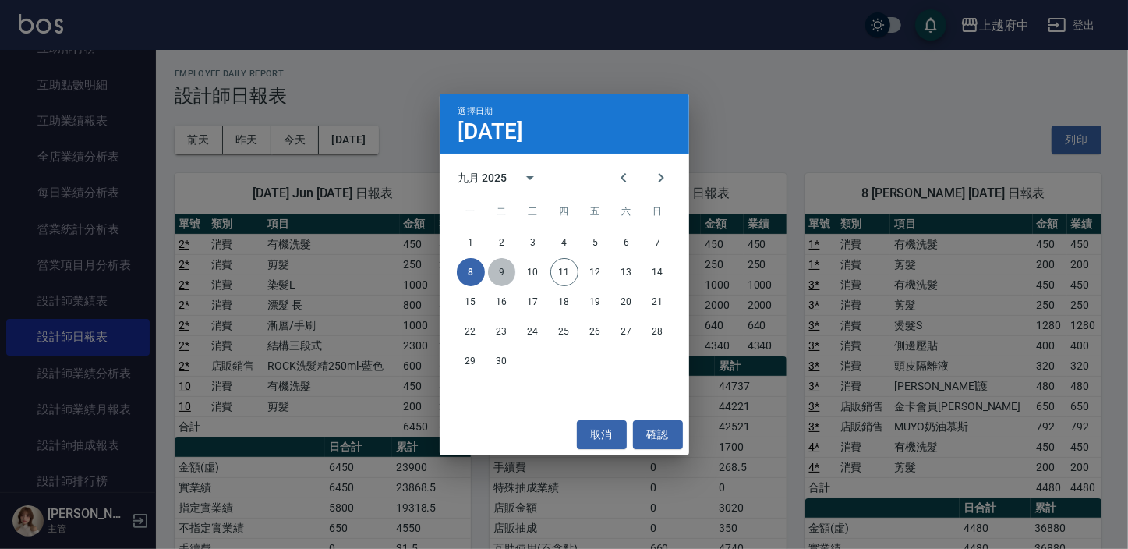
click at [504, 269] on button "9" at bounding box center [502, 272] width 28 height 28
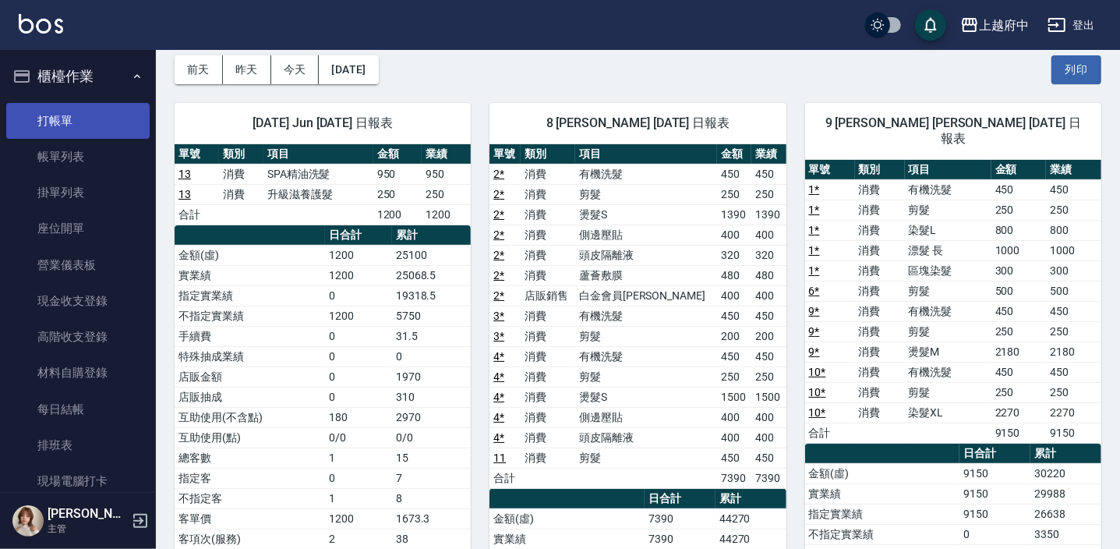
click at [90, 121] on link "打帳單" at bounding box center [77, 121] width 143 height 36
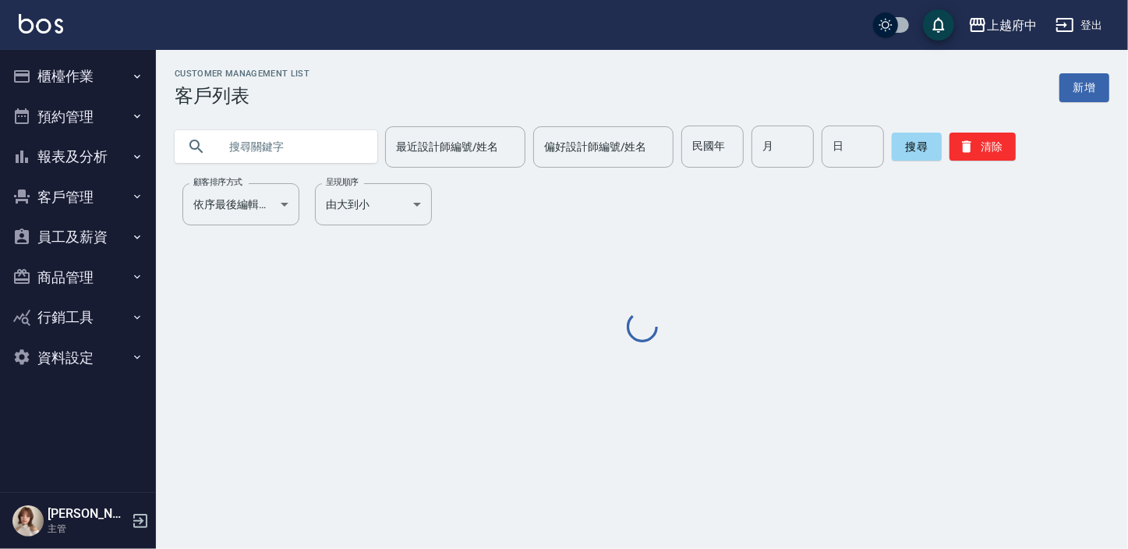
click at [1086, 22] on button "登出" at bounding box center [1079, 25] width 60 height 29
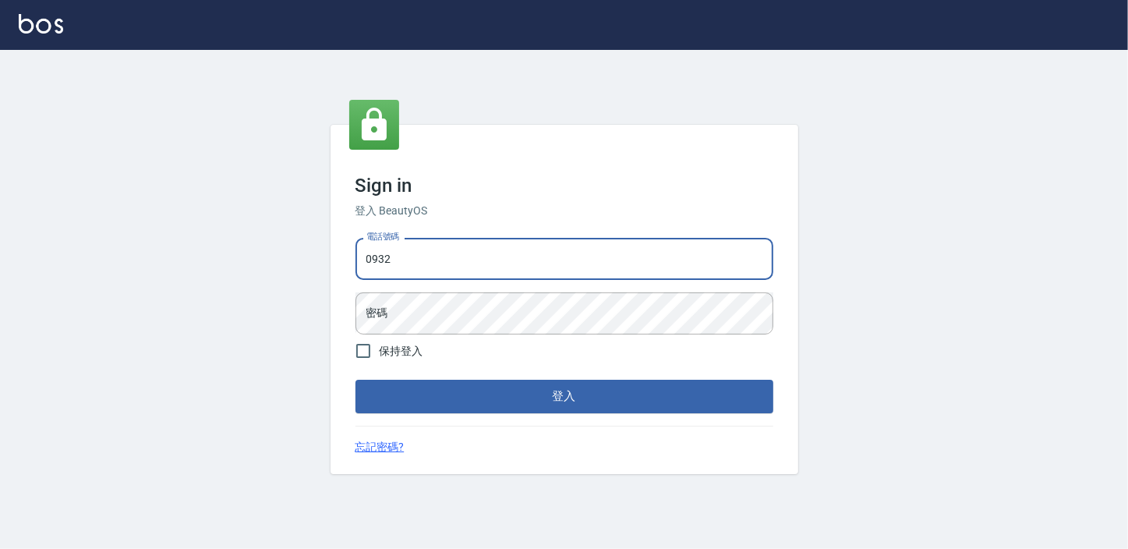
type input "0932050354"
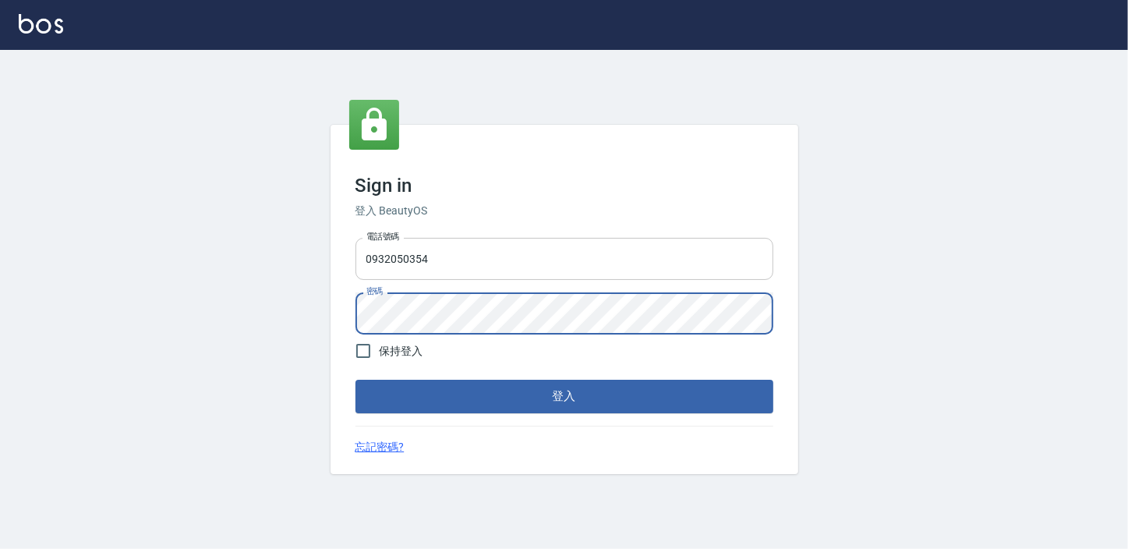
click at [355, 380] on button "登入" at bounding box center [564, 396] width 418 height 33
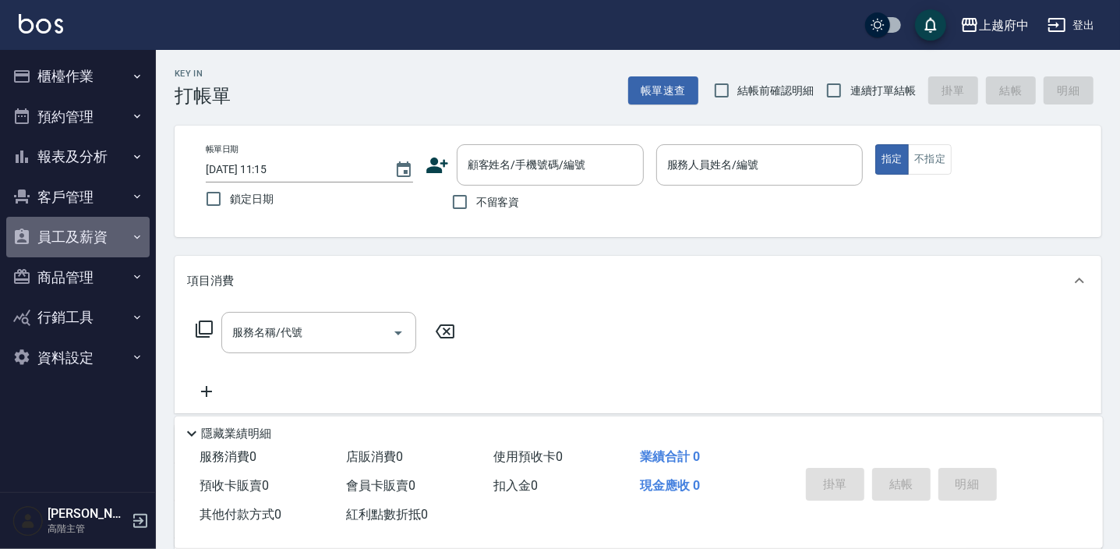
click at [90, 237] on button "員工及薪資" at bounding box center [77, 237] width 143 height 41
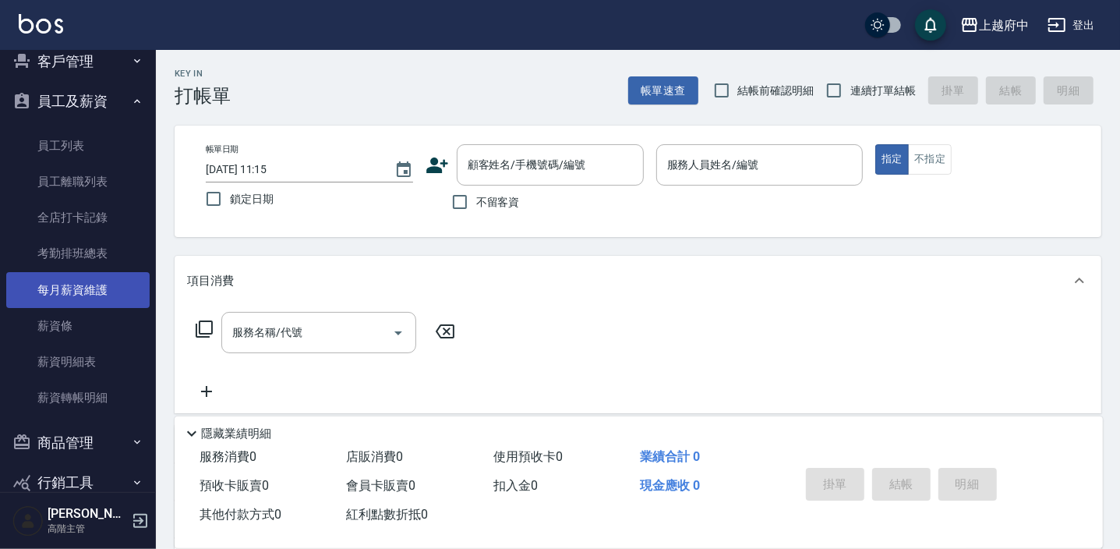
scroll to position [141, 0]
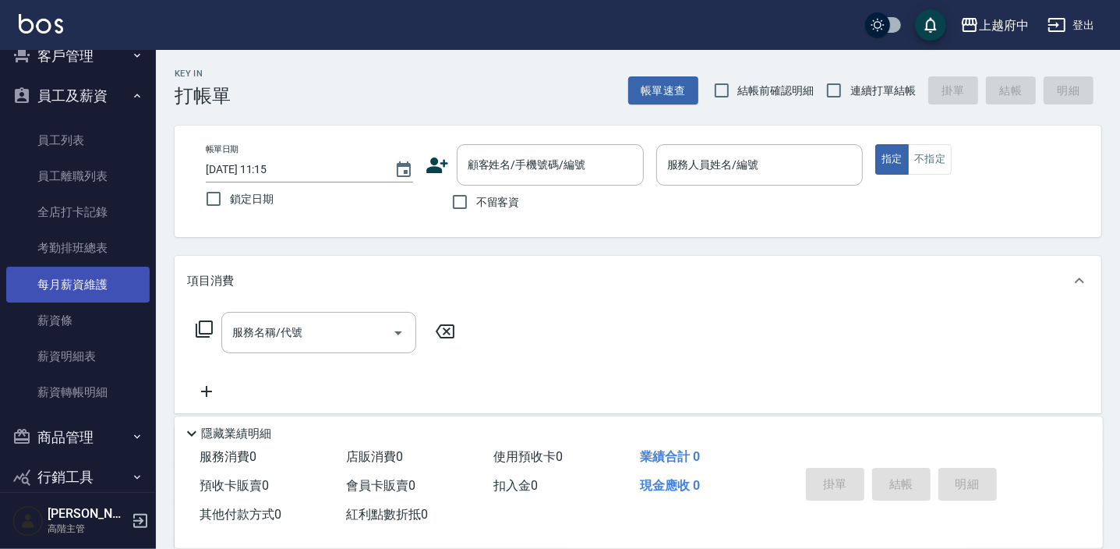
click at [94, 288] on link "每月薪資維護" at bounding box center [77, 285] width 143 height 36
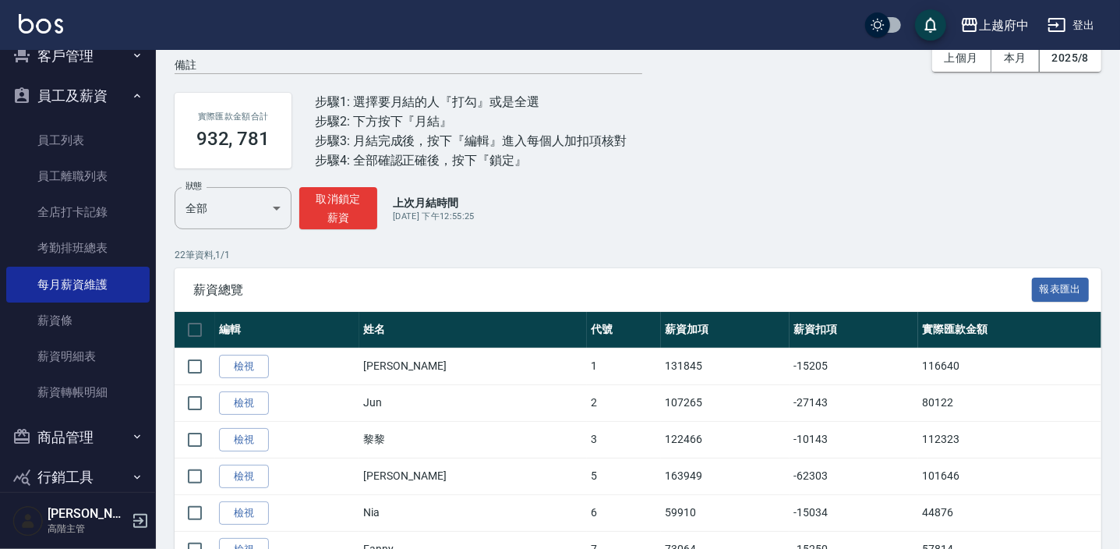
scroll to position [141, 0]
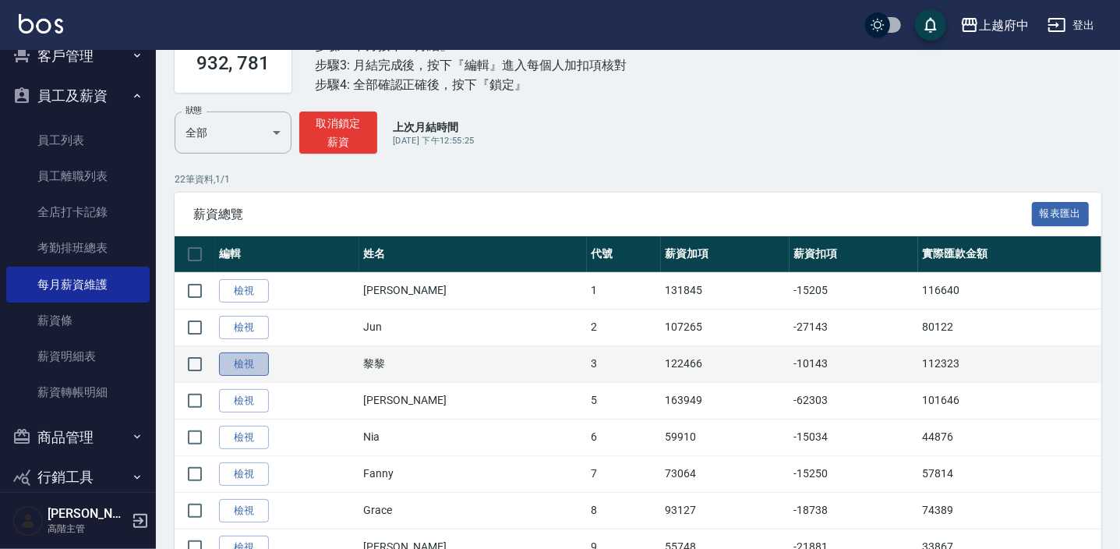
click at [244, 357] on link "檢視" at bounding box center [244, 364] width 50 height 24
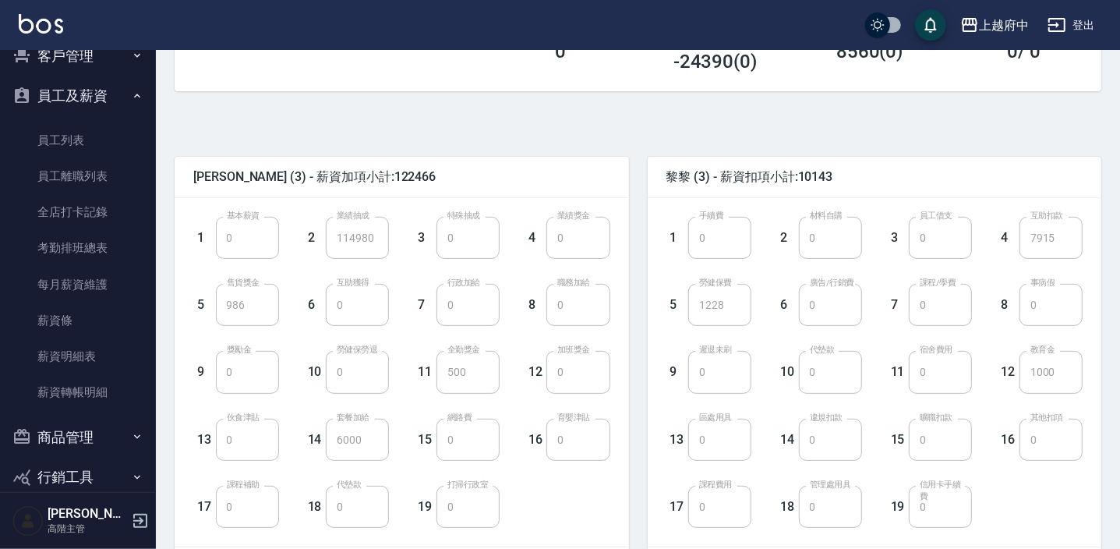
scroll to position [212, 0]
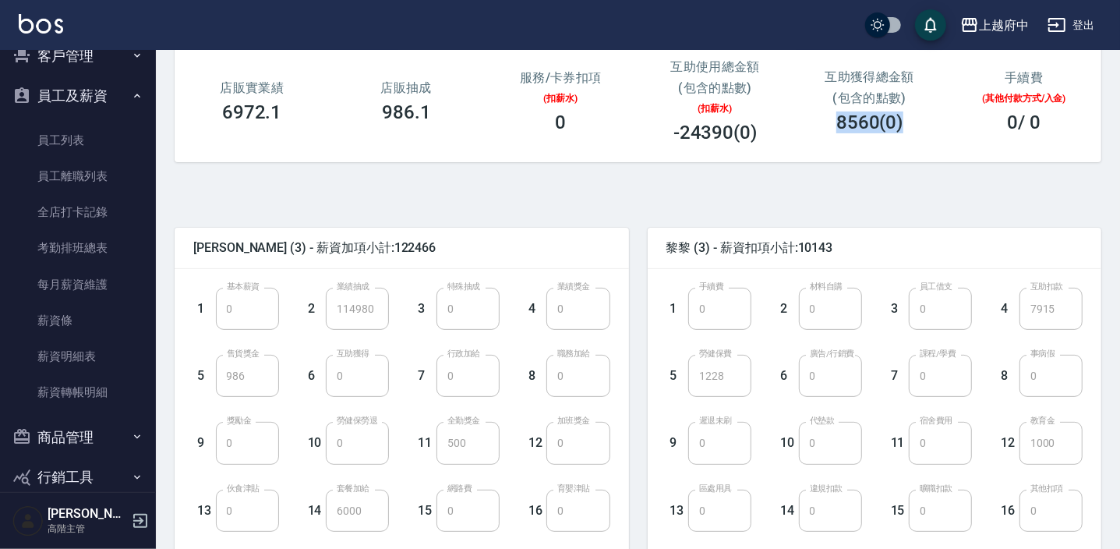
drag, startPoint x: 824, startPoint y: 112, endPoint x: 919, endPoint y: 110, distance: 95.1
click at [919, 111] on div "8560(0)" at bounding box center [870, 122] width 133 height 22
drag, startPoint x: 726, startPoint y: 125, endPoint x: 656, endPoint y: 110, distance: 70.9
click at [656, 110] on div "互助使用總金額 (包含的點數) (扣薪水) -24390(0)" at bounding box center [715, 102] width 154 height 122
drag, startPoint x: 783, startPoint y: 222, endPoint x: 780, endPoint y: 210, distance: 11.9
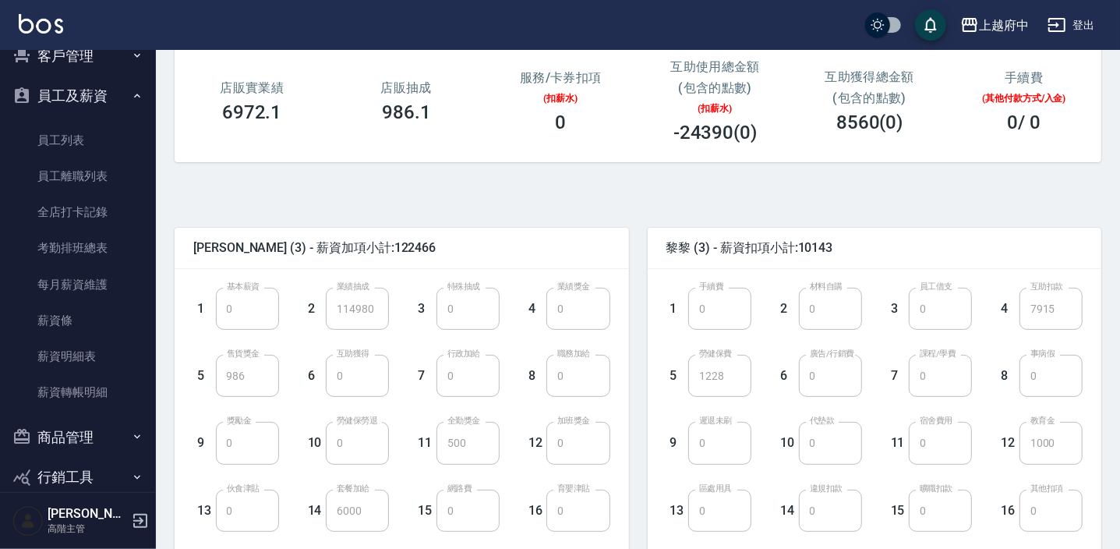
click at [782, 217] on div "黎黎 (3) - 薪資扣項小計:10143 1 手續費 0 手續費 2 材料自購 0 材料自購 3 員工借支 0 員工借支 4 互助扣款 7915 互助扣款 …" at bounding box center [865, 466] width 473 height 514
drag, startPoint x: 837, startPoint y: 125, endPoint x: 889, endPoint y: 138, distance: 53.9
click at [889, 138] on div "互助獲得總金額 (包含的點數) 8560(0)" at bounding box center [870, 101] width 154 height 101
drag, startPoint x: 889, startPoint y: 138, endPoint x: 882, endPoint y: 125, distance: 15.0
click at [882, 125] on h3 "8560(0)" at bounding box center [869, 122] width 67 height 22
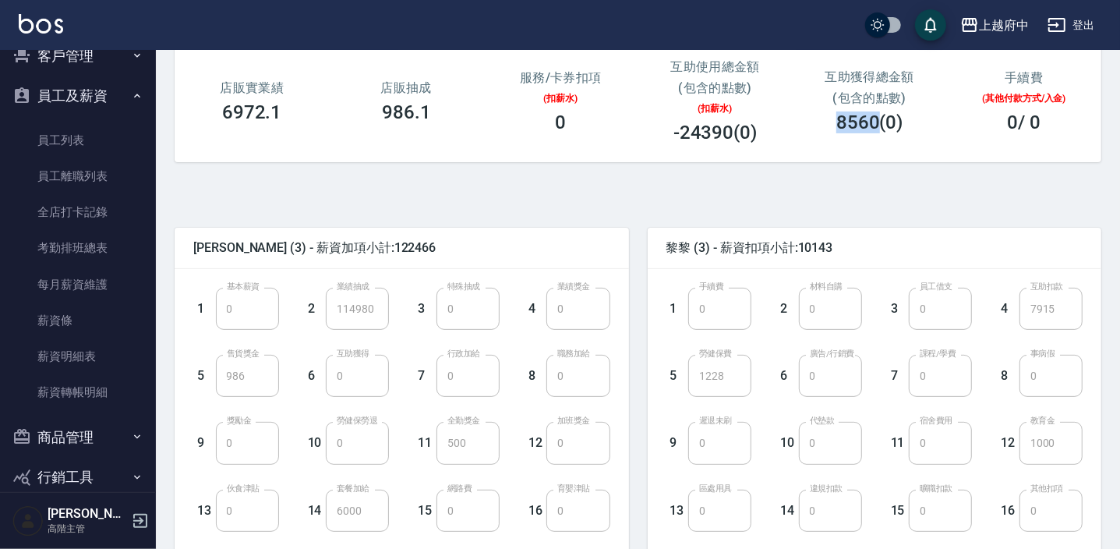
drag, startPoint x: 837, startPoint y: 114, endPoint x: 878, endPoint y: 124, distance: 41.8
click at [878, 124] on h3 "8560(0)" at bounding box center [869, 122] width 67 height 22
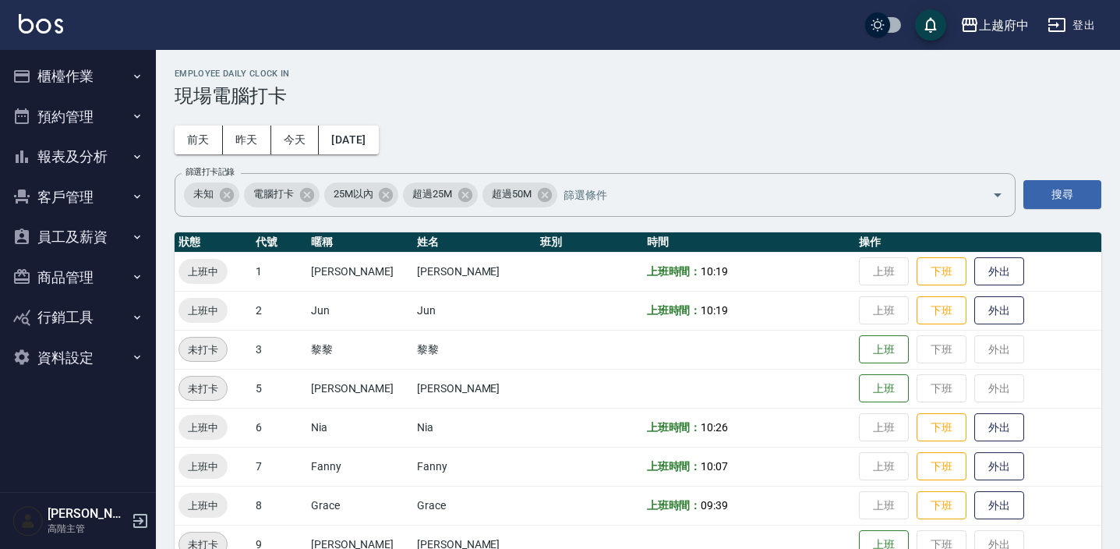
scroll to position [283, 0]
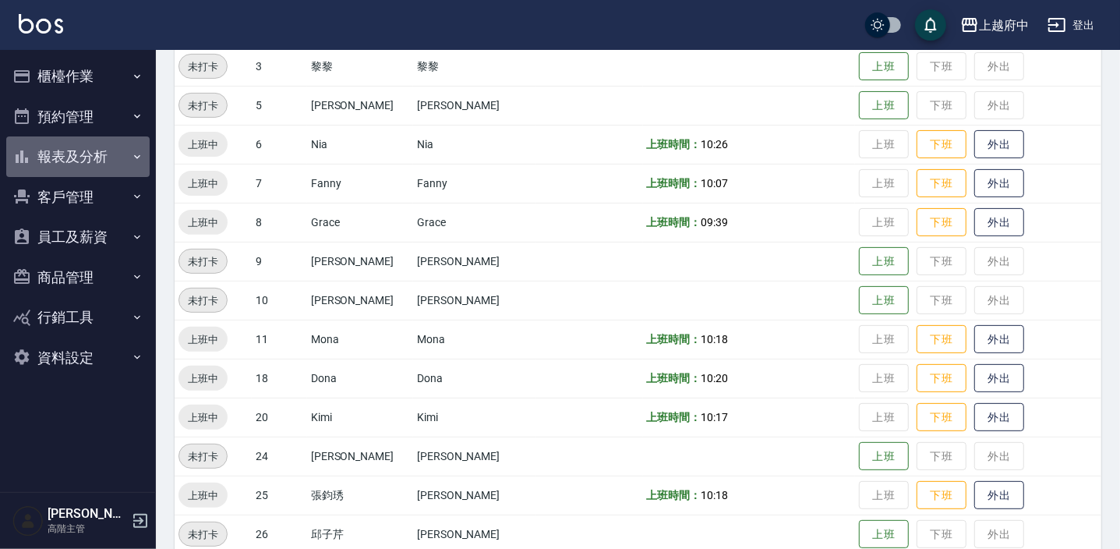
click at [131, 142] on button "報表及分析" at bounding box center [77, 156] width 143 height 41
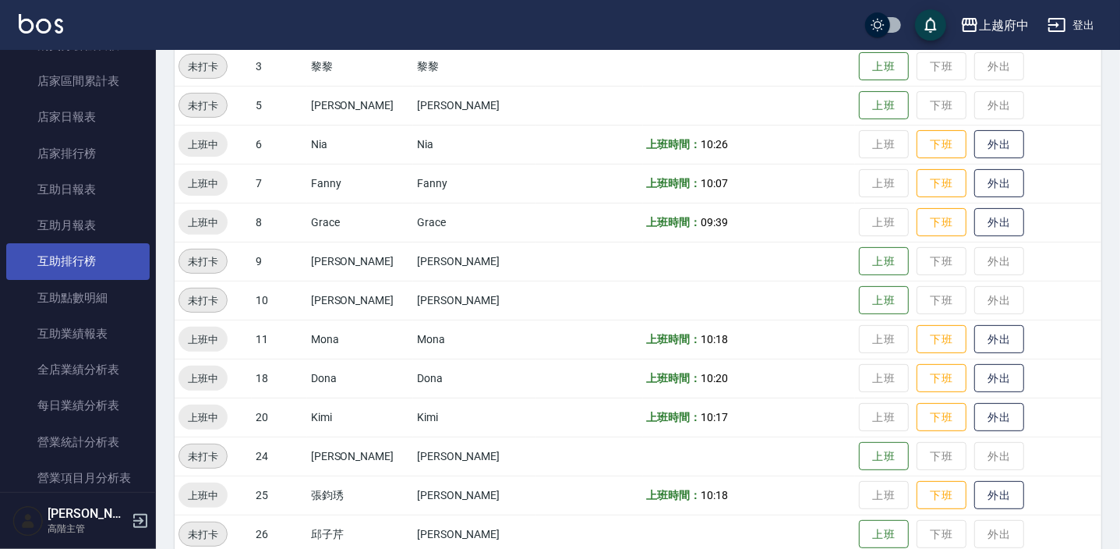
scroll to position [212, 0]
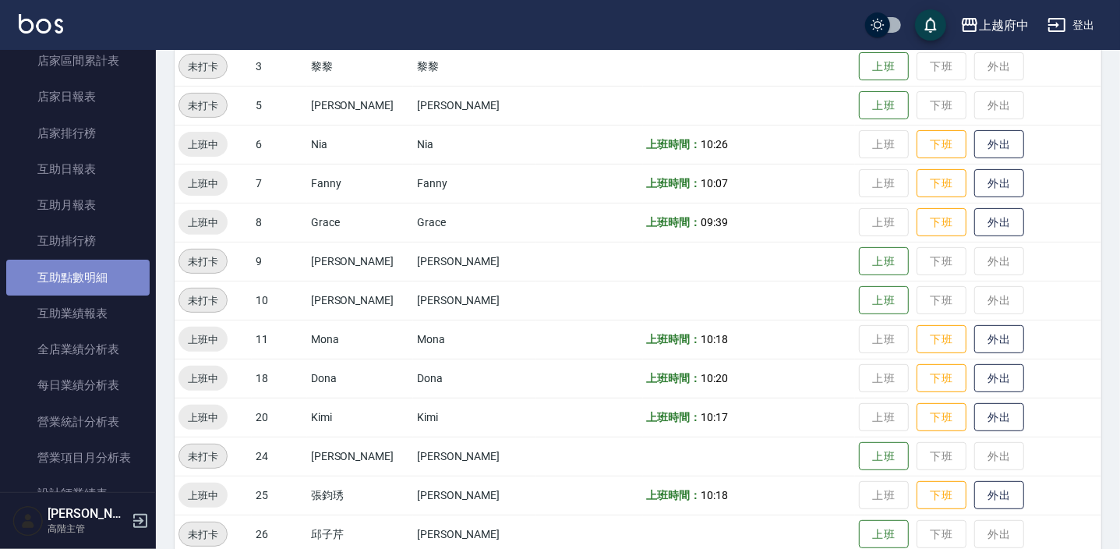
click at [115, 274] on link "互助點數明細" at bounding box center [77, 278] width 143 height 36
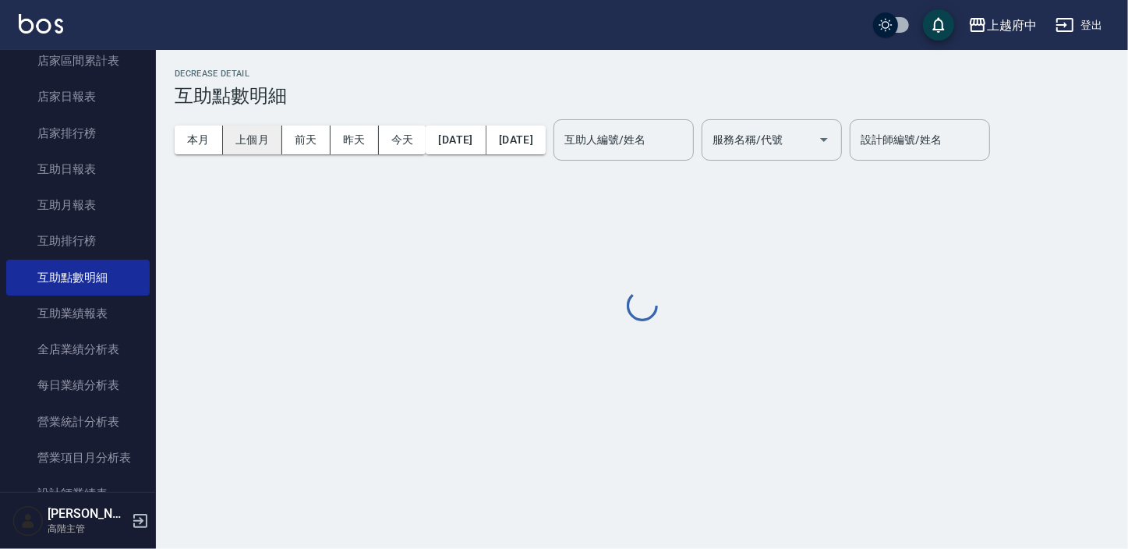
click at [249, 138] on button "上個月" at bounding box center [252, 140] width 59 height 29
click at [253, 146] on button "上個月" at bounding box center [252, 140] width 59 height 29
click at [259, 143] on button "上個月" at bounding box center [252, 140] width 59 height 29
click at [266, 137] on button "上個月" at bounding box center [252, 140] width 59 height 29
click at [248, 145] on button "上個月" at bounding box center [252, 140] width 59 height 29
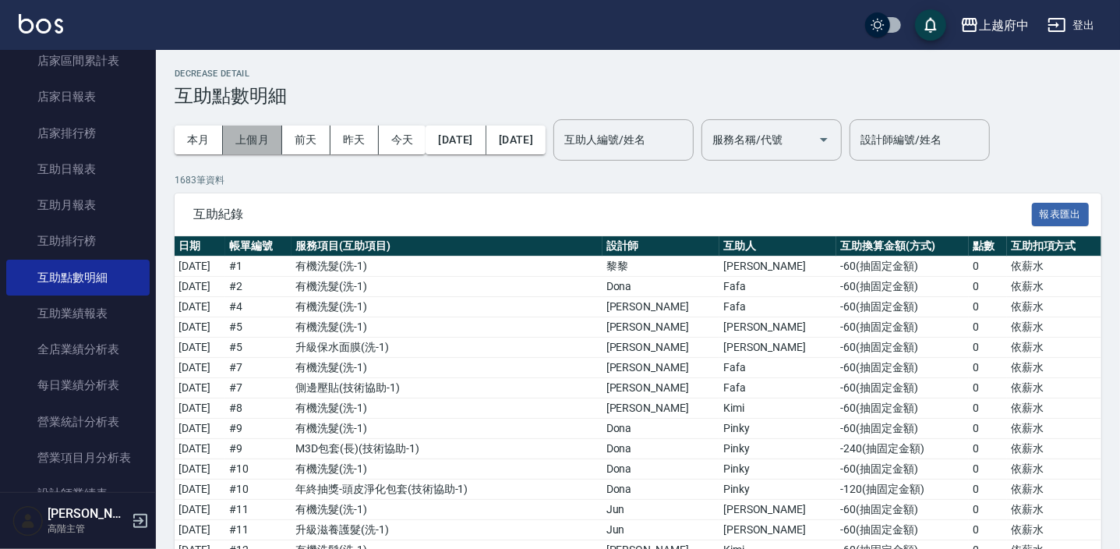
click at [248, 145] on button "上個月" at bounding box center [252, 140] width 59 height 29
click at [677, 157] on div "互助人編號/姓名" at bounding box center [623, 139] width 140 height 41
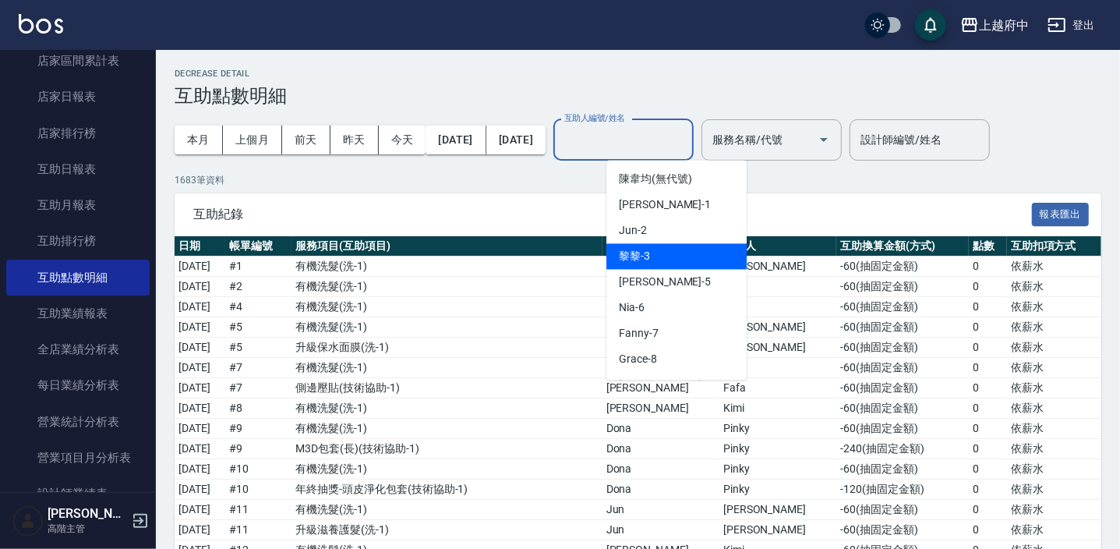
click at [672, 256] on div "黎黎 -3" at bounding box center [676, 256] width 140 height 26
type input "黎黎-3"
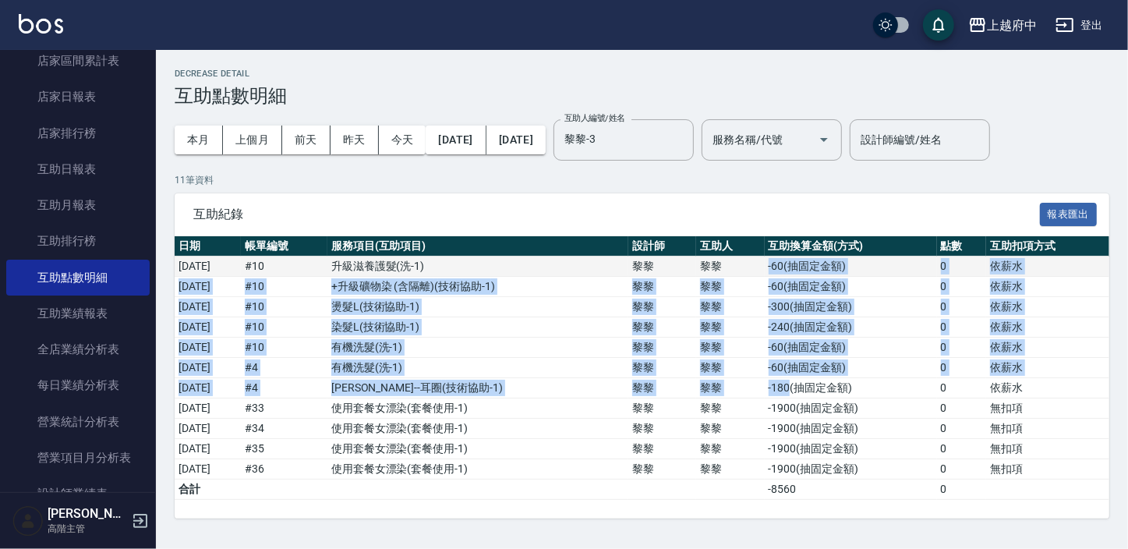
drag, startPoint x: 799, startPoint y: 385, endPoint x: 755, endPoint y: 262, distance: 130.7
click at [755, 262] on tbody "[DATE] # 10 升級滋養護髮 ( 洗-1 ) [GEOGRAPHIC_DATA]黎 -60 ( 抽固定金額 ) 0 依薪水 [DATE] # 10 +…" at bounding box center [642, 377] width 935 height 243
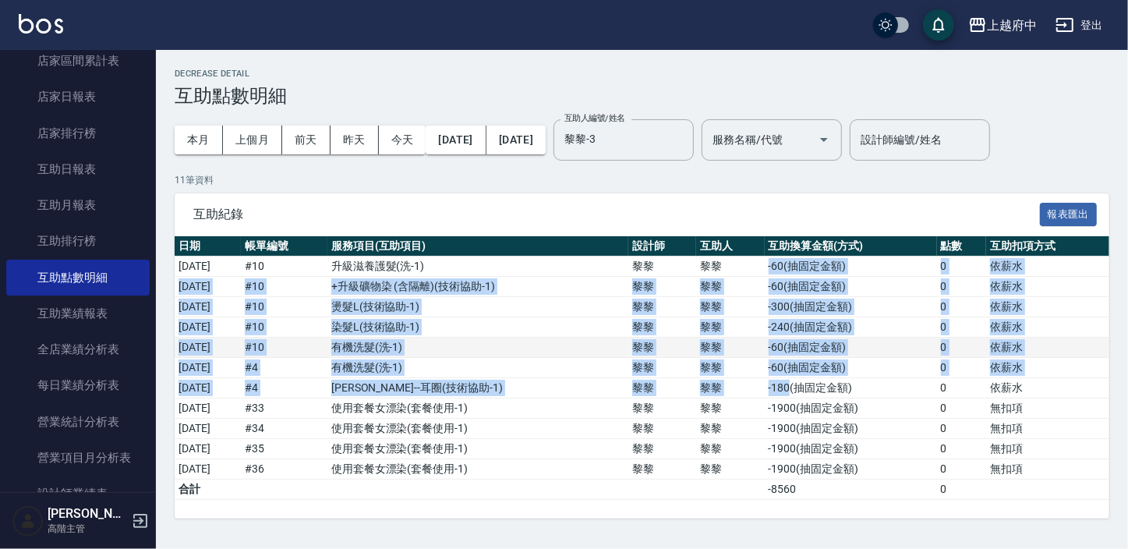
click at [849, 334] on td "-240 ( 抽固定金額 )" at bounding box center [851, 327] width 172 height 20
click at [924, 324] on td "-240 ( 抽固定金額 )" at bounding box center [851, 327] width 172 height 20
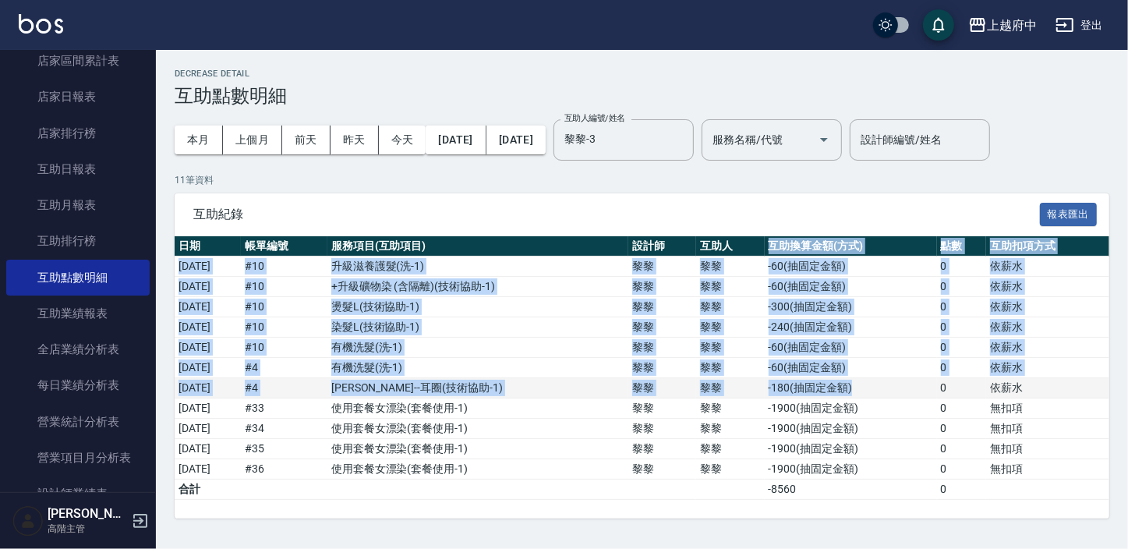
drag, startPoint x: 778, startPoint y: 252, endPoint x: 870, endPoint y: 391, distance: 167.1
click at [870, 391] on table "日期 帳單編號 服務項目(互助項目) 設計師 互助人 互助換算金額(方式) 點數 互助扣項方式 [DATE] # 10 升級滋養護髮 ( 洗-1 ) [GEO…" at bounding box center [642, 367] width 935 height 263
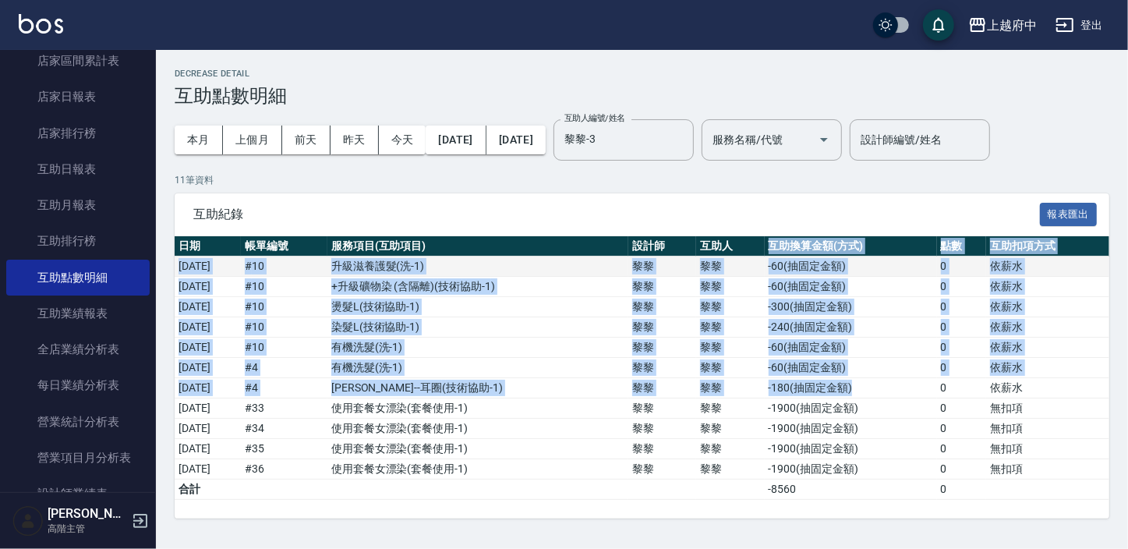
drag, startPoint x: 870, startPoint y: 391, endPoint x: 781, endPoint y: 259, distance: 159.6
click at [780, 257] on td "-60 ( 抽固定金額 )" at bounding box center [851, 266] width 172 height 20
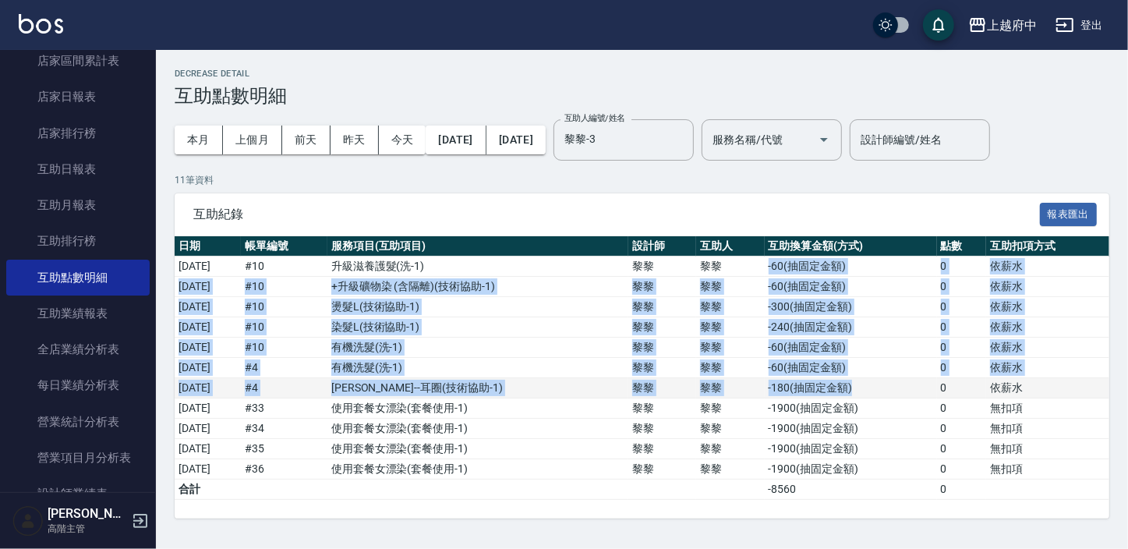
drag, startPoint x: 779, startPoint y: 258, endPoint x: 883, endPoint y: 384, distance: 163.9
click at [883, 384] on tbody "[DATE] # 10 升級滋養護髮 ( 洗-1 ) [GEOGRAPHIC_DATA]黎 -60 ( 抽固定金額 ) 0 依薪水 [DATE] # 10 +…" at bounding box center [642, 377] width 935 height 243
click at [882, 384] on td "-180 ( 抽固定金額 )" at bounding box center [851, 388] width 172 height 20
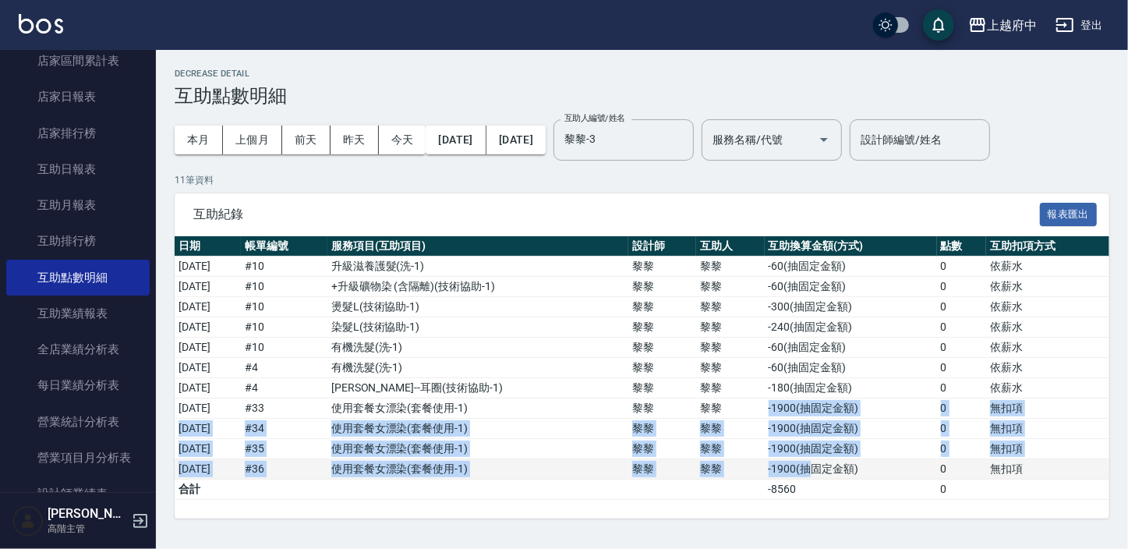
drag, startPoint x: 780, startPoint y: 408, endPoint x: 826, endPoint y: 476, distance: 81.3
click at [826, 476] on tbody "[DATE] # 10 升級滋養護髮 ( 洗-1 ) [GEOGRAPHIC_DATA]黎 -60 ( 抽固定金額 ) 0 依薪水 [DATE] # 10 +…" at bounding box center [642, 377] width 935 height 243
drag, startPoint x: 826, startPoint y: 476, endPoint x: 825, endPoint y: 462, distance: 13.3
click at [825, 462] on td "-1900 ( 抽固定金額 )" at bounding box center [851, 469] width 172 height 20
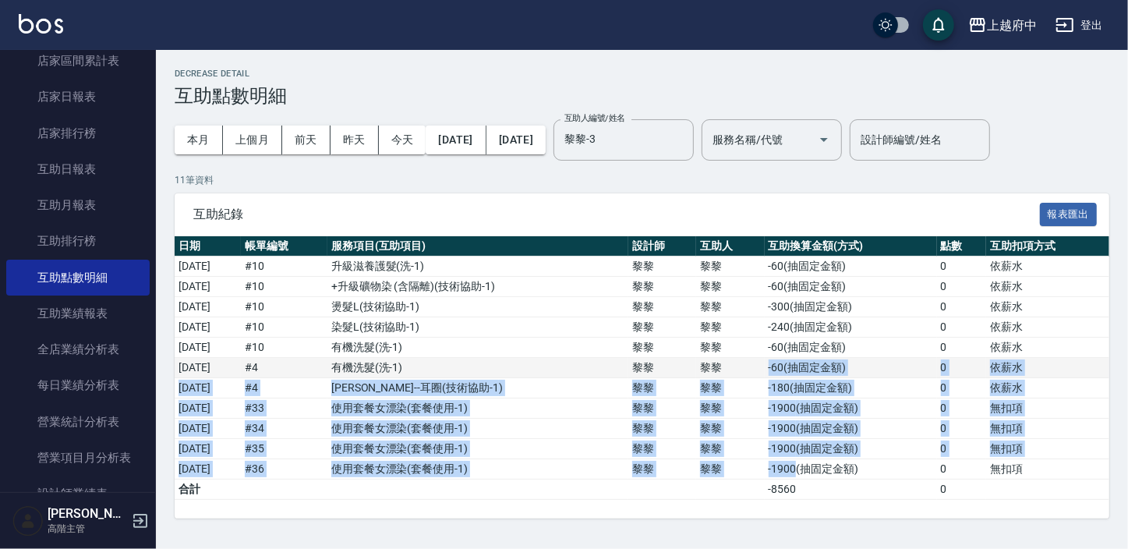
drag, startPoint x: 808, startPoint y: 472, endPoint x: 739, endPoint y: 367, distance: 125.0
click at [739, 367] on tbody "[DATE] # 10 升級滋養護髮 ( 洗-1 ) [GEOGRAPHIC_DATA]黎 -60 ( 抽固定金額 ) 0 依薪水 [DATE] # 10 +…" at bounding box center [642, 377] width 935 height 243
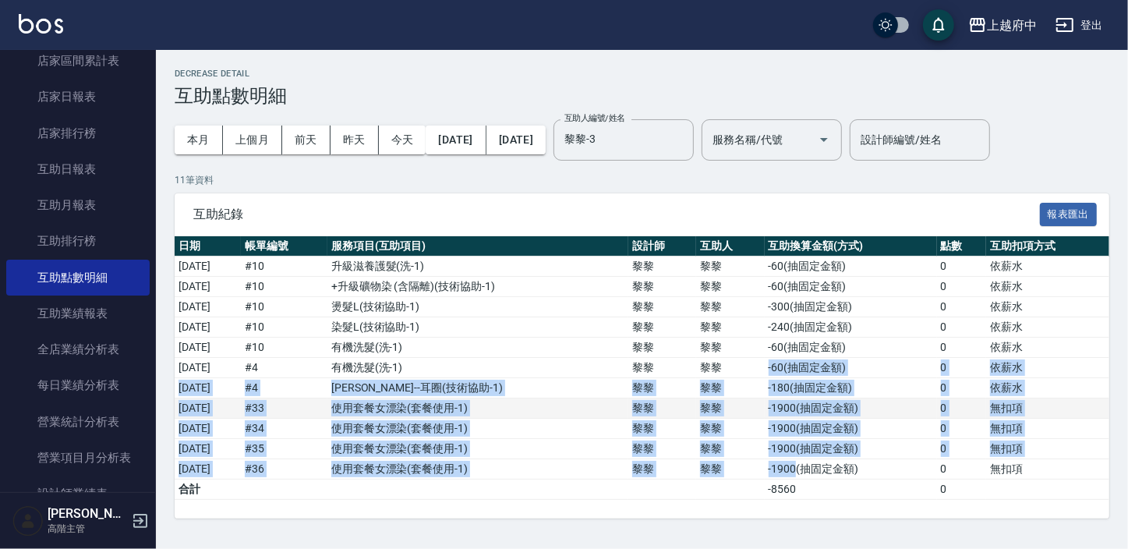
drag, startPoint x: 739, startPoint y: 367, endPoint x: 776, endPoint y: 412, distance: 58.1
click at [776, 412] on td "-1900 ( 抽固定金額 )" at bounding box center [851, 408] width 172 height 20
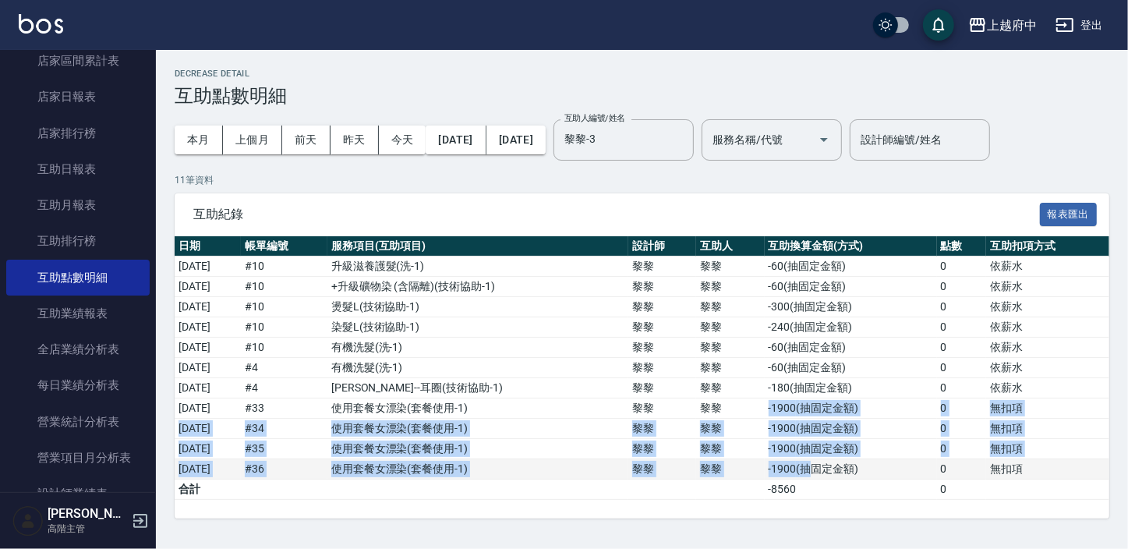
drag, startPoint x: 777, startPoint y: 408, endPoint x: 816, endPoint y: 458, distance: 63.9
click at [816, 458] on tbody "[DATE] # 10 升級滋養護髮 ( 洗-1 ) [GEOGRAPHIC_DATA]黎 -60 ( 抽固定金額 ) 0 依薪水 [DATE] # 10 +…" at bounding box center [642, 377] width 935 height 243
drag, startPoint x: 816, startPoint y: 458, endPoint x: 807, endPoint y: 456, distance: 9.6
click at [807, 457] on td "-1900 ( 抽固定金額 )" at bounding box center [851, 449] width 172 height 20
click at [807, 456] on td "-1900 ( 抽固定金額 )" at bounding box center [851, 449] width 172 height 20
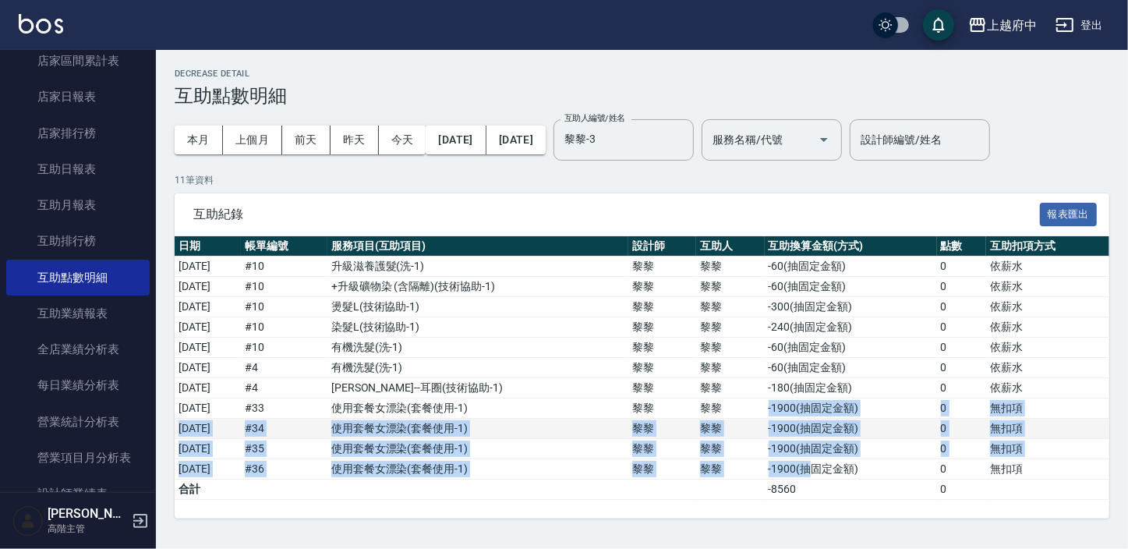
click at [859, 419] on td "-1900 ( 抽固定金額 )" at bounding box center [851, 429] width 172 height 20
drag, startPoint x: 781, startPoint y: 402, endPoint x: 873, endPoint y: 461, distance: 109.4
click at [873, 461] on tbody "[DATE] # 10 升級滋養護髮 ( 洗-1 ) [GEOGRAPHIC_DATA]黎 -60 ( 抽固定金額 ) 0 依薪水 [DATE] # 10 +…" at bounding box center [642, 377] width 935 height 243
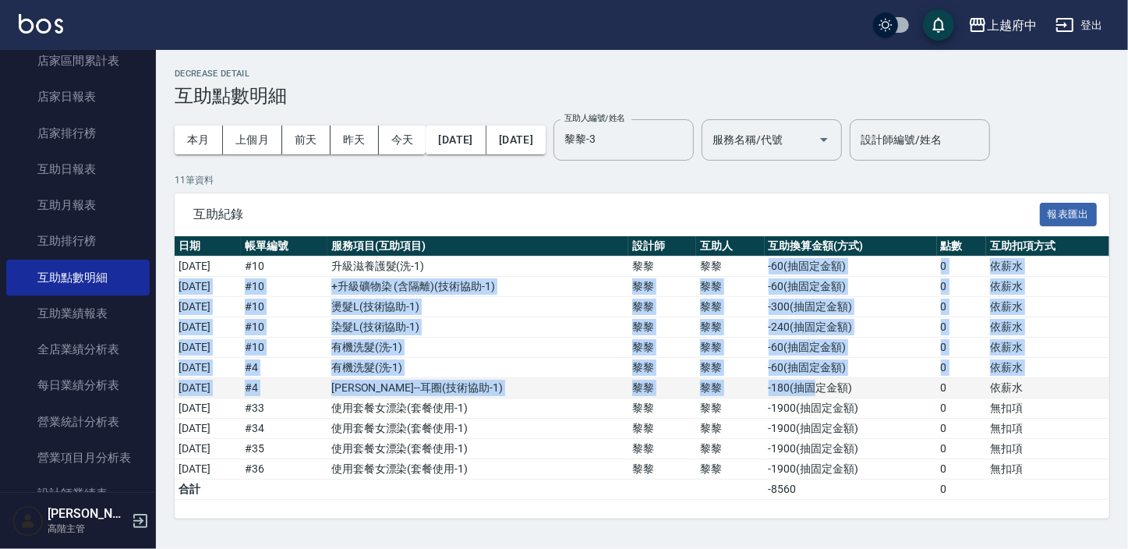
drag, startPoint x: 778, startPoint y: 260, endPoint x: 829, endPoint y: 391, distance: 140.4
click at [829, 391] on tbody "[DATE] # 10 升級滋養護髮 ( 洗-1 ) [GEOGRAPHIC_DATA]黎 -60 ( 抽固定金額 ) 0 依薪水 [DATE] # 10 +…" at bounding box center [642, 377] width 935 height 243
drag, startPoint x: 829, startPoint y: 391, endPoint x: 810, endPoint y: 387, distance: 19.1
click at [808, 386] on td "-180 ( 抽固定金額 )" at bounding box center [851, 388] width 172 height 20
click at [797, 386] on td "-180 ( 抽固定金額 )" at bounding box center [851, 388] width 172 height 20
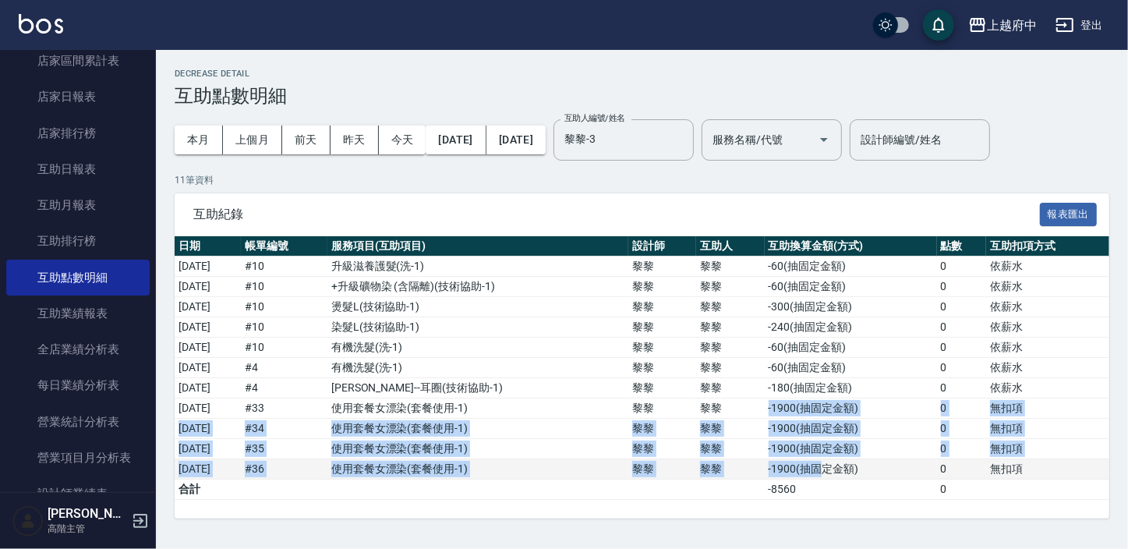
drag, startPoint x: 776, startPoint y: 402, endPoint x: 829, endPoint y: 459, distance: 78.3
click at [829, 459] on tbody "[DATE] # 10 升級滋養護髮 ( 洗-1 ) [GEOGRAPHIC_DATA]黎 -60 ( 抽固定金額 ) 0 依薪水 [DATE] # 10 +…" at bounding box center [642, 377] width 935 height 243
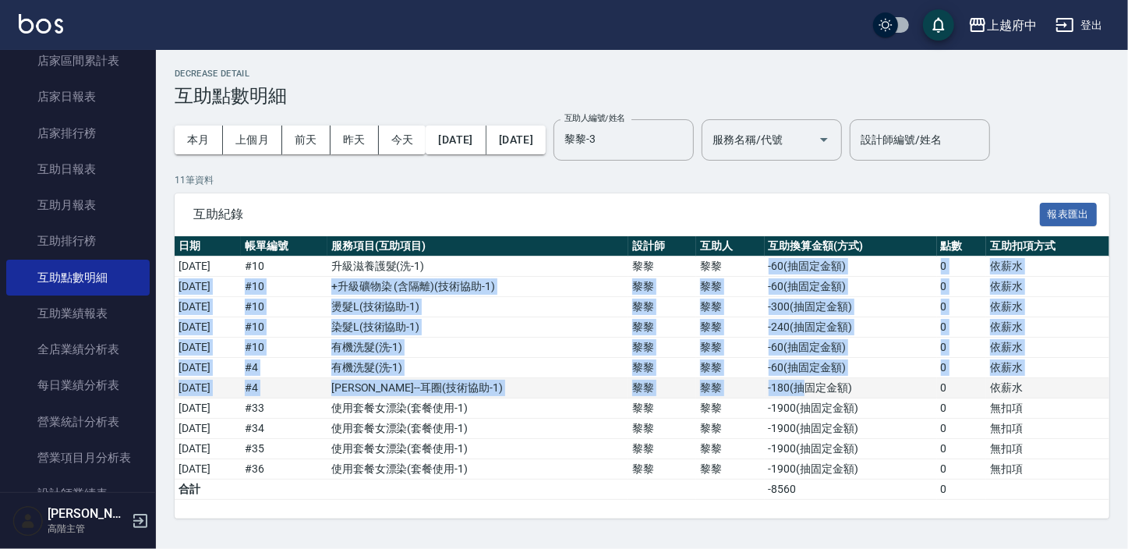
drag, startPoint x: 780, startPoint y: 264, endPoint x: 819, endPoint y: 396, distance: 137.6
click at [819, 396] on tbody "[DATE] # 10 升級滋養護髮 ( 洗-1 ) [GEOGRAPHIC_DATA]黎 -60 ( 抽固定金額 ) 0 依薪水 [DATE] # 10 +…" at bounding box center [642, 377] width 935 height 243
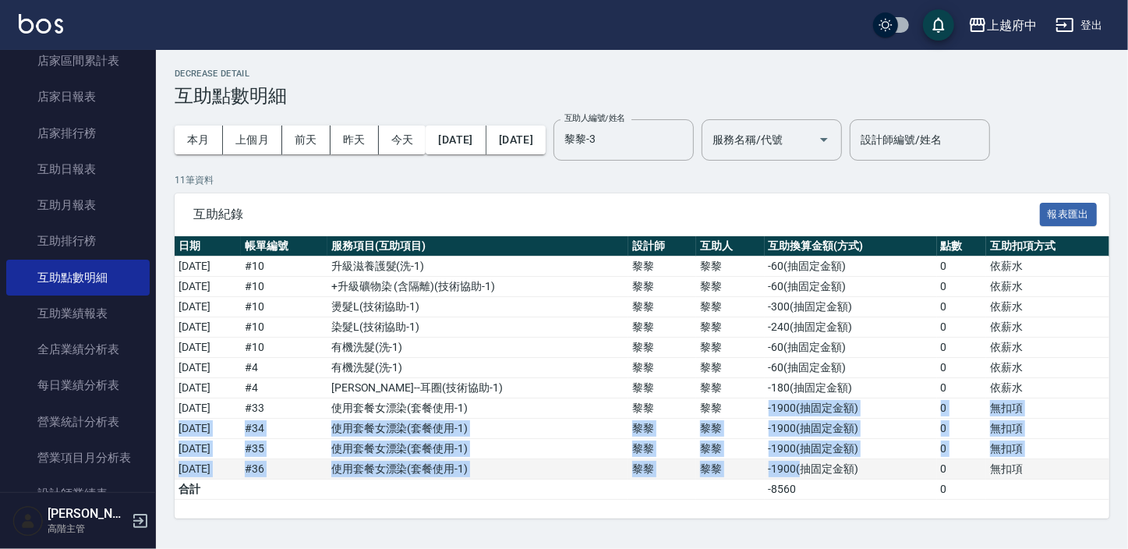
drag, startPoint x: 819, startPoint y: 396, endPoint x: 810, endPoint y: 461, distance: 66.1
click at [810, 461] on tbody "[DATE] # 10 升級滋養護髮 ( 洗-1 ) [GEOGRAPHIC_DATA]黎 -60 ( 抽固定金額 ) 0 依薪水 [DATE] # 10 +…" at bounding box center [642, 377] width 935 height 243
click at [775, 313] on td "-300 ( 抽固定金額 )" at bounding box center [851, 307] width 172 height 20
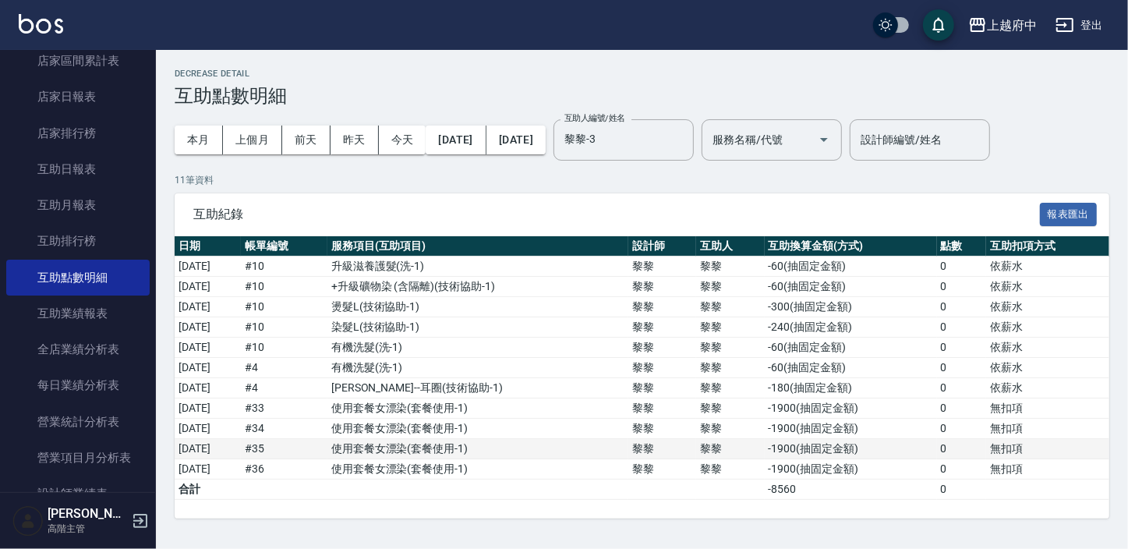
click at [777, 440] on td "-1900 ( 抽固定金額 )" at bounding box center [851, 449] width 172 height 20
